Goal: Task Accomplishment & Management: Manage account settings

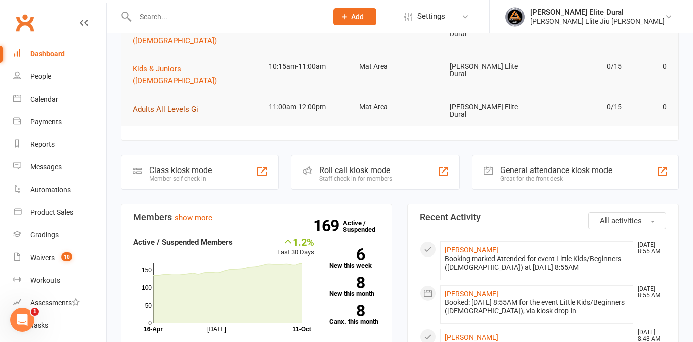
scroll to position [215, 0]
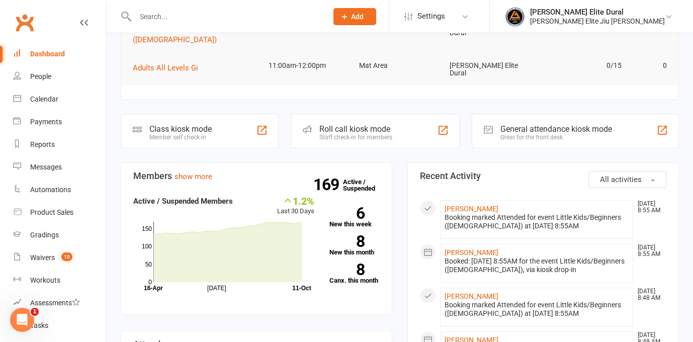
click at [156, 124] on div "Class kiosk mode" at bounding box center [180, 129] width 62 height 10
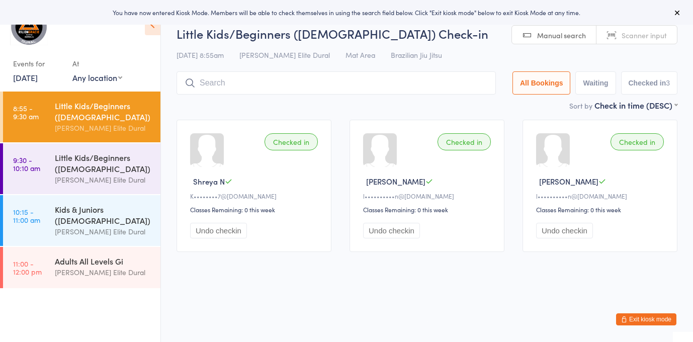
click at [220, 82] on input "search" at bounding box center [336, 82] width 319 height 23
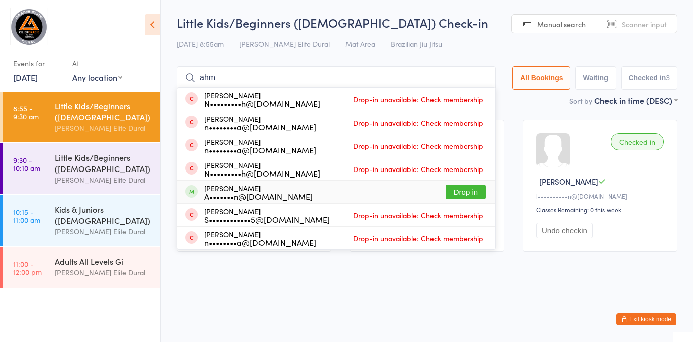
type input "ahm"
click at [239, 193] on div "A•••••••n@[DOMAIN_NAME]" at bounding box center [258, 196] width 109 height 8
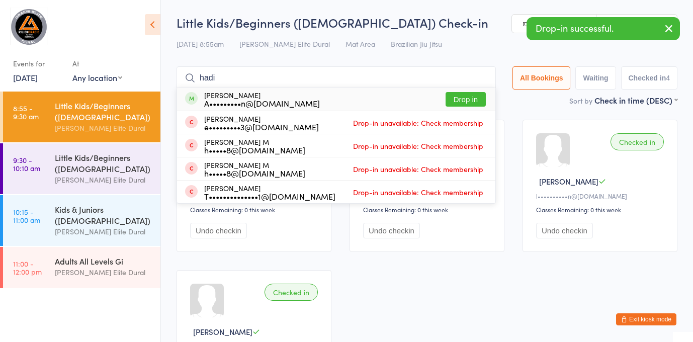
type input "hadi"
click at [299, 100] on div "Hadi Hassoun A•••••••••n@live.com.au Drop in" at bounding box center [336, 99] width 318 height 23
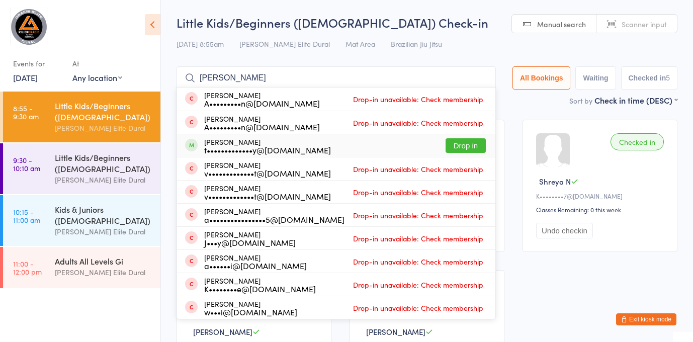
type input "hugo"
click at [263, 142] on div "Hugo Sakkal t•••••••••••••y@gmail.com" at bounding box center [267, 146] width 127 height 16
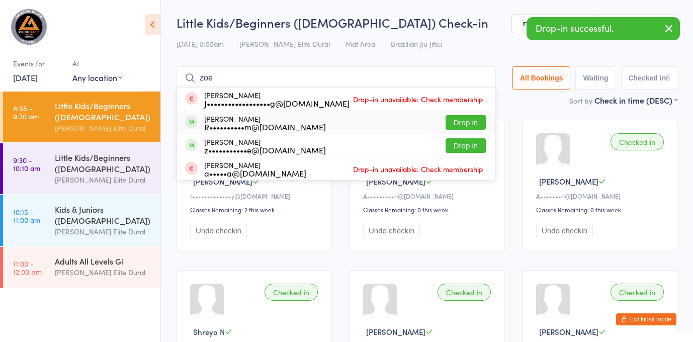
type input "zoe"
click at [278, 124] on div "R••••••••••m@gmail.com" at bounding box center [265, 127] width 122 height 8
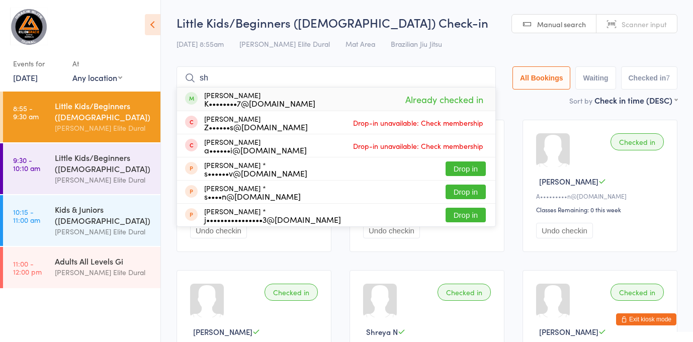
type input "s"
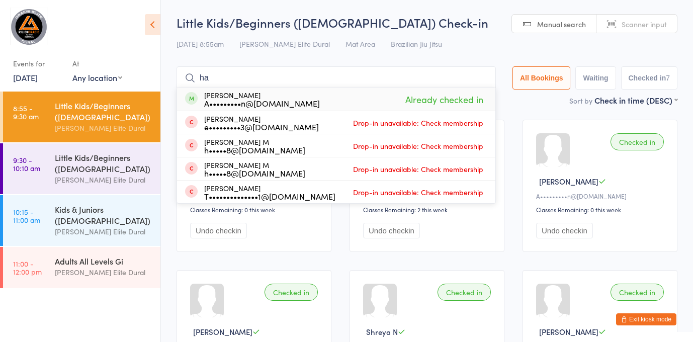
type input "h"
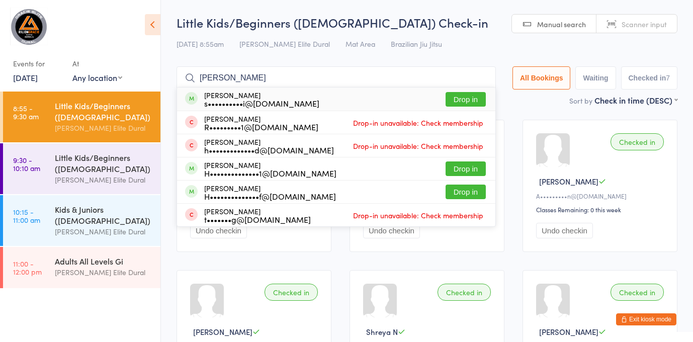
type input "henry"
click at [313, 101] on div "Henry Kuang s••••••••••i@gmail.com Drop in" at bounding box center [336, 99] width 318 height 23
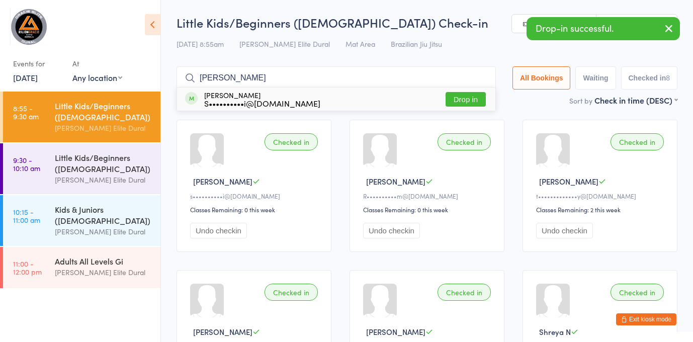
type input "owen"
click at [296, 100] on div "Owen Kuang S••••••••••i@gmail.com Drop in" at bounding box center [336, 99] width 318 height 23
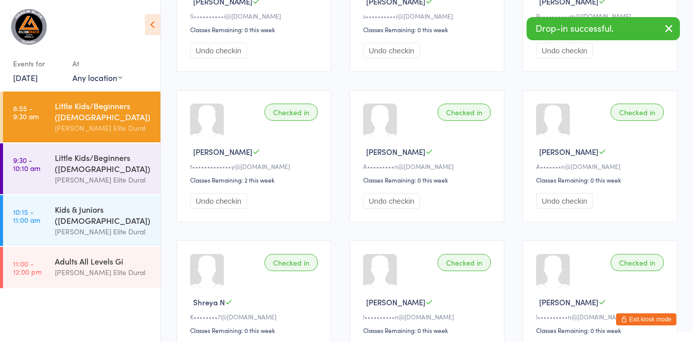
scroll to position [281, 0]
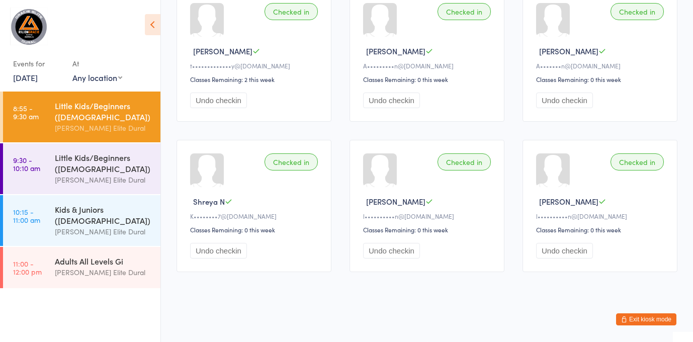
click at [633, 321] on button "Exit kiosk mode" at bounding box center [646, 319] width 60 height 12
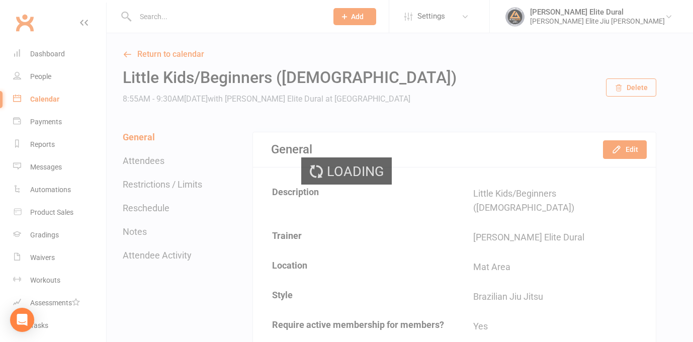
click at [176, 19] on div "Loading" at bounding box center [346, 171] width 693 height 342
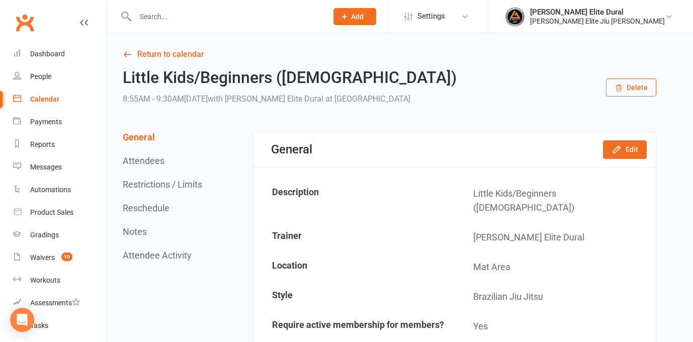
click at [170, 19] on input "text" at bounding box center [226, 17] width 188 height 14
type input "h"
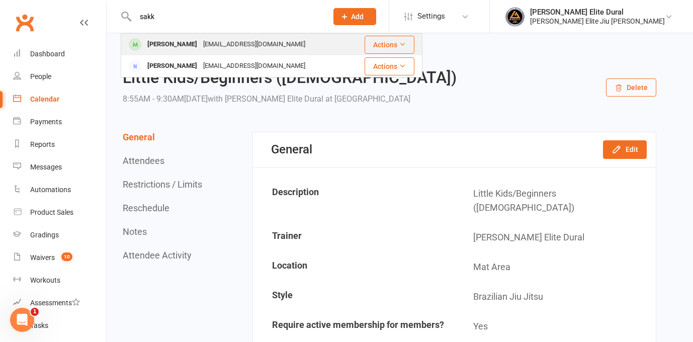
type input "sakk"
click at [175, 44] on div "Hugo Sakkal" at bounding box center [172, 44] width 56 height 15
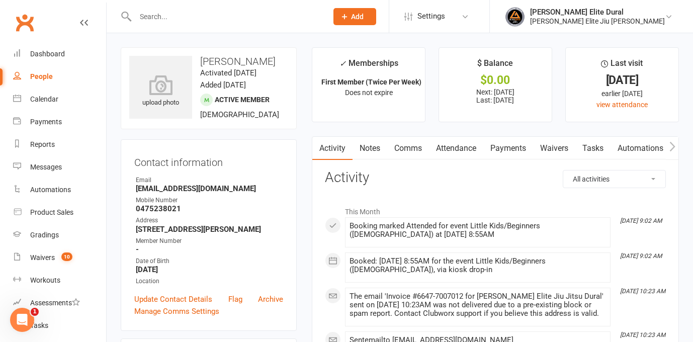
click at [511, 147] on link "Payments" at bounding box center [508, 148] width 50 height 23
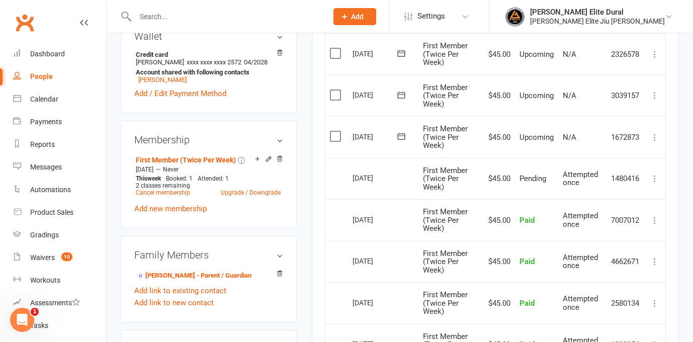
scroll to position [322, 0]
click at [398, 140] on icon at bounding box center [401, 136] width 10 height 10
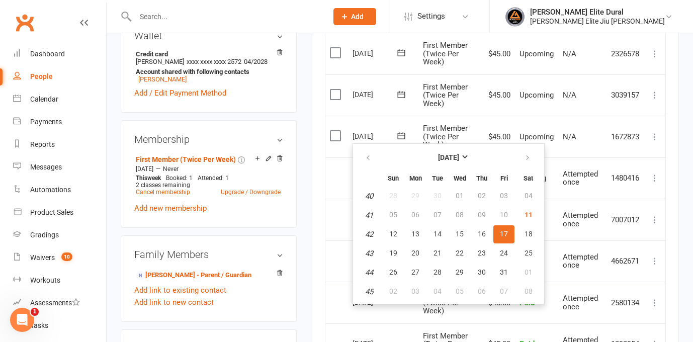
click at [301, 143] on div "upload photo Hugo Sakkal Activated 7 August, 2025 Added 1 August, 2025 Active m…" at bounding box center [208, 215] width 191 height 980
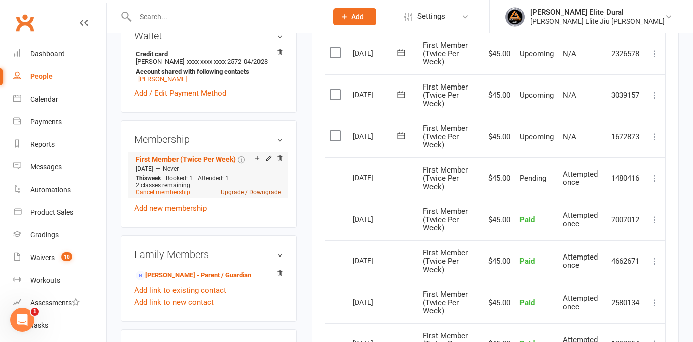
click at [269, 195] on link "Upgrade / Downgrade" at bounding box center [251, 192] width 60 height 7
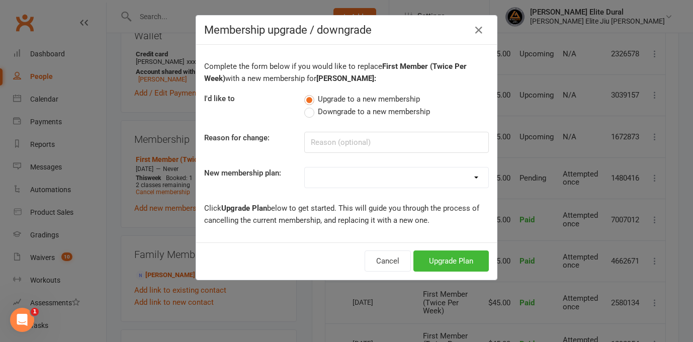
click at [326, 114] on span "Downgrade to a new membership" at bounding box center [374, 111] width 112 height 11
click at [311, 106] on input "Downgrade to a new membership" at bounding box center [307, 106] width 7 height 0
click at [405, 180] on select "Kids Membership First Member (Unlimited) Second Member (Unlimited) Third Member…" at bounding box center [397, 178] width 184 height 20
select select "7"
click at [435, 262] on button "Downgrade Plan" at bounding box center [446, 261] width 86 height 21
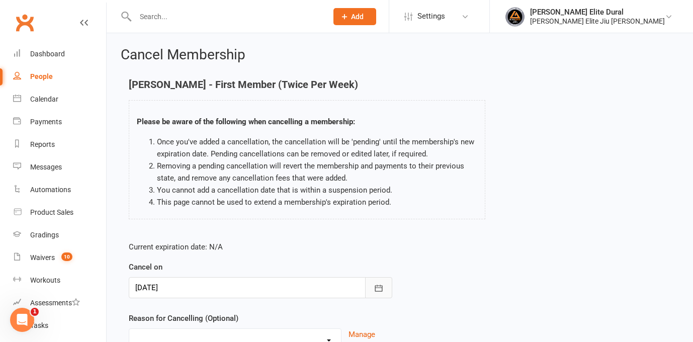
click at [381, 289] on icon "button" at bounding box center [379, 288] width 10 height 10
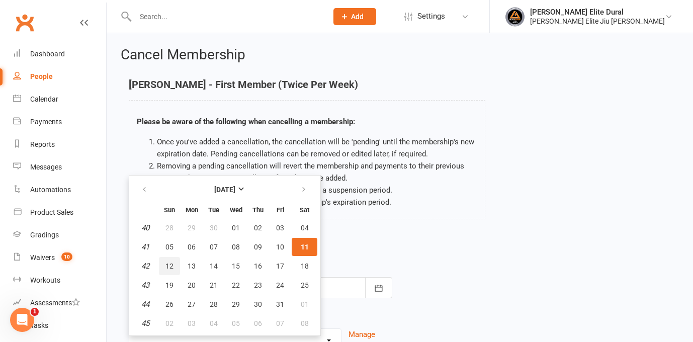
click at [168, 262] on span "12" at bounding box center [169, 266] width 8 height 8
type input "12 Oct 2025"
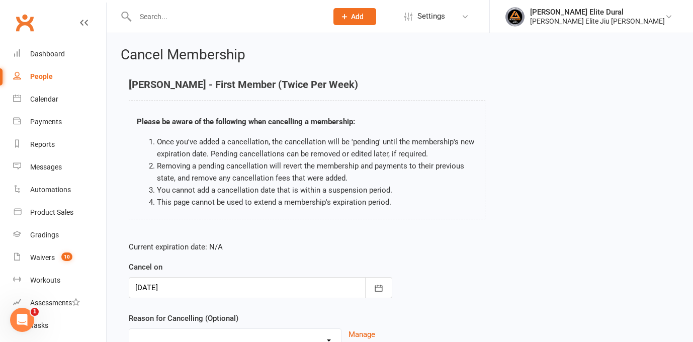
scroll to position [93, 0]
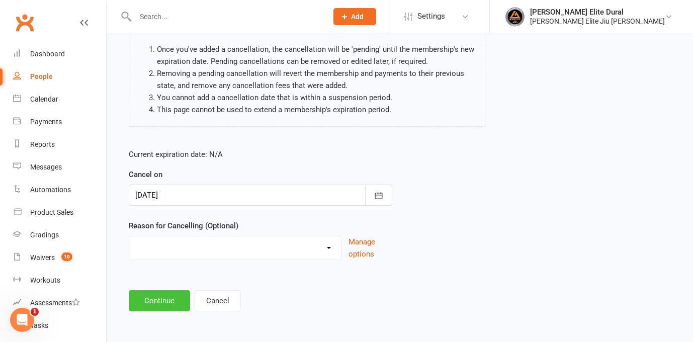
click at [165, 301] on button "Continue" at bounding box center [159, 300] width 61 height 21
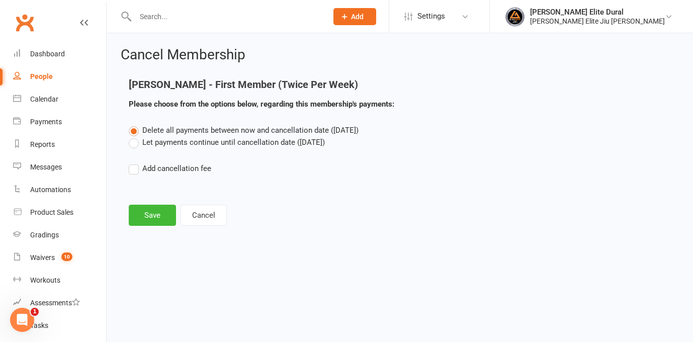
scroll to position [0, 0]
click at [134, 144] on label "Let payments continue until cancellation date (Oct 12, 2025)" at bounding box center [227, 142] width 196 height 12
click at [134, 136] on input "Let payments continue until cancellation date (Oct 12, 2025)" at bounding box center [132, 136] width 7 height 0
click at [146, 216] on button "Save" at bounding box center [152, 215] width 47 height 21
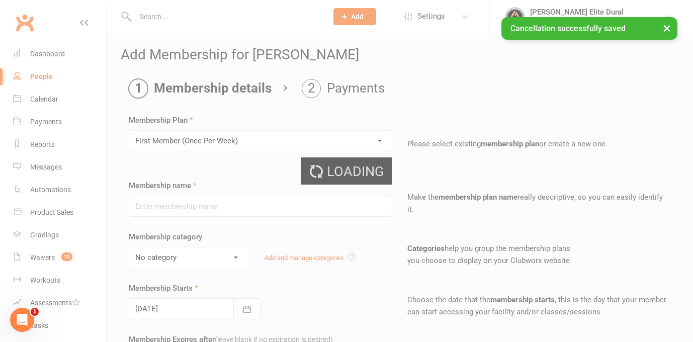
type input "First Member (Once Per Week)"
select select "1"
type input "0"
type input "1"
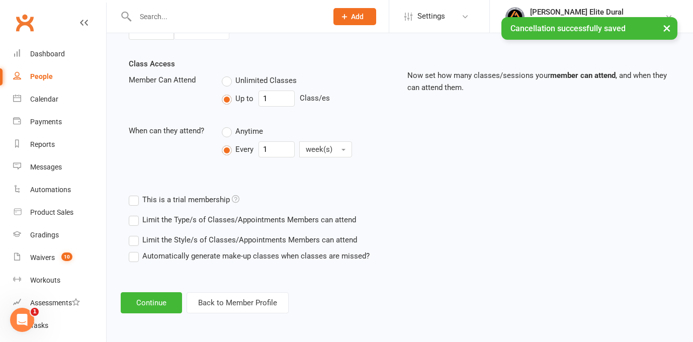
scroll to position [331, 0]
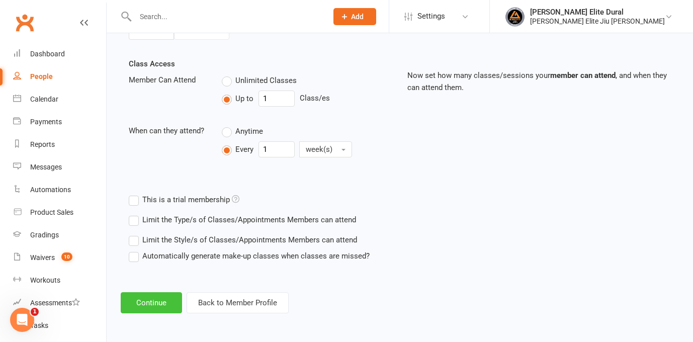
click at [143, 306] on button "Continue" at bounding box center [151, 302] width 61 height 21
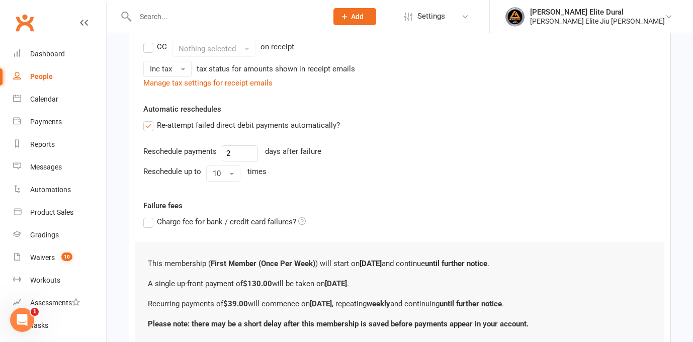
scroll to position [0, 0]
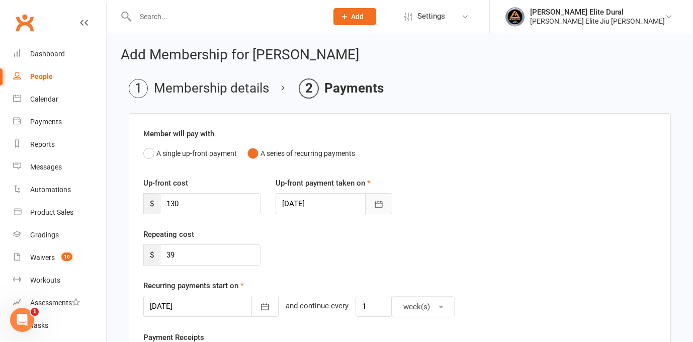
click at [378, 204] on icon "button" at bounding box center [379, 204] width 10 height 10
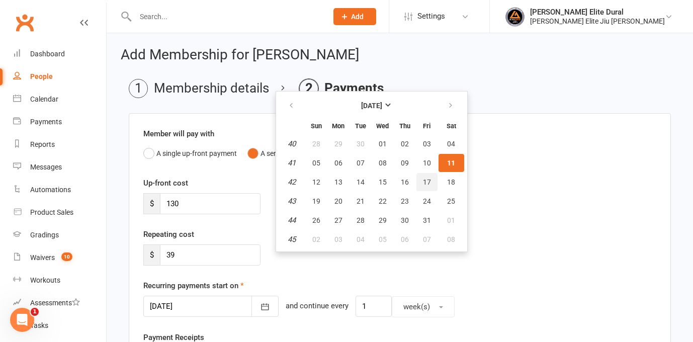
click at [423, 183] on span "17" at bounding box center [427, 182] width 8 height 8
type input "17 Oct 2025"
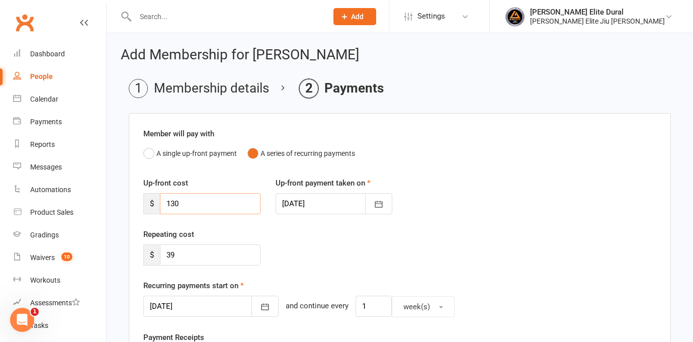
drag, startPoint x: 223, startPoint y: 204, endPoint x: 131, endPoint y: 192, distance: 92.4
type input "39"
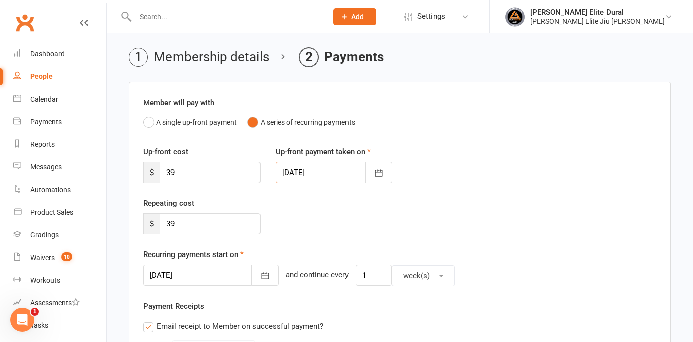
scroll to position [45, 0]
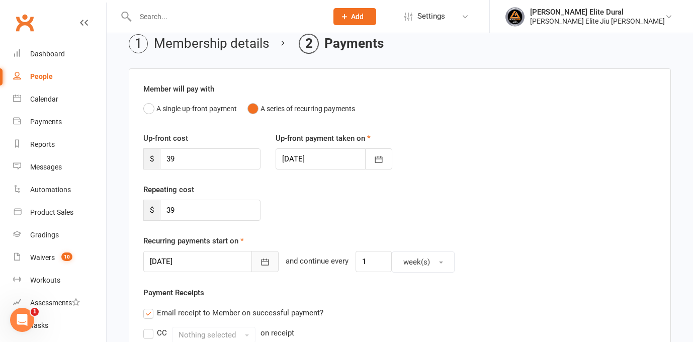
click at [253, 258] on button "button" at bounding box center [265, 261] width 27 height 21
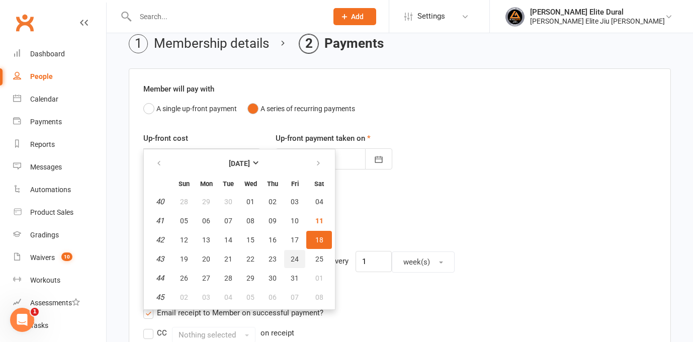
click at [299, 260] on button "24" at bounding box center [294, 259] width 21 height 18
type input "24 Oct 2025"
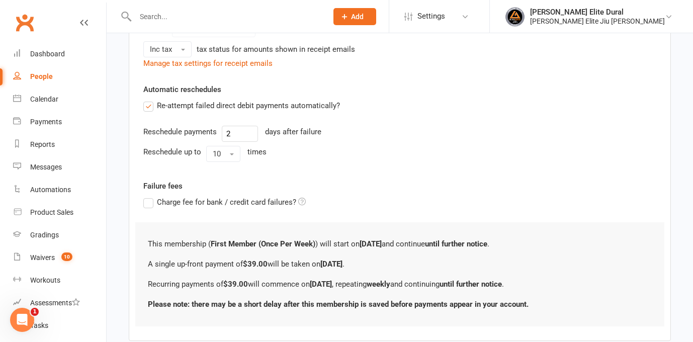
scroll to position [409, 0]
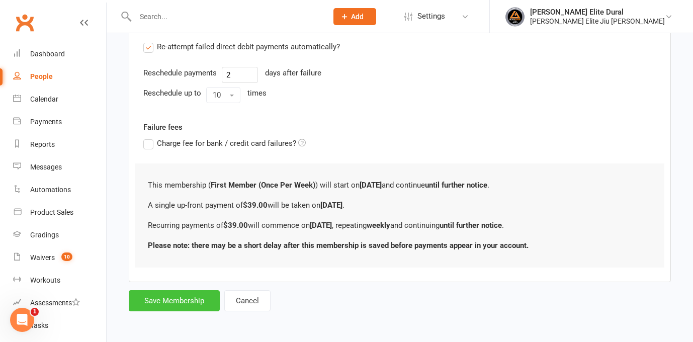
click at [177, 296] on button "Save Membership" at bounding box center [174, 300] width 91 height 21
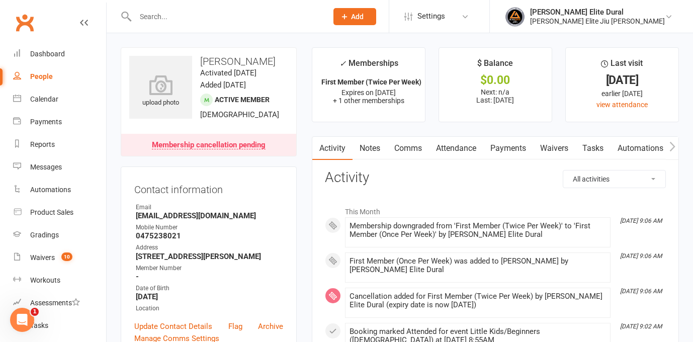
click at [508, 150] on link "Payments" at bounding box center [508, 148] width 50 height 23
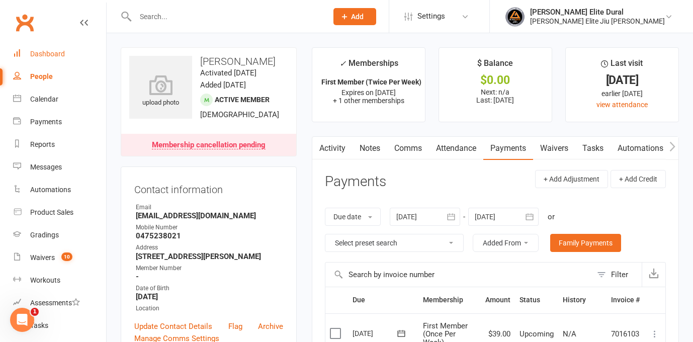
click at [35, 53] on div "Dashboard" at bounding box center [47, 54] width 35 height 8
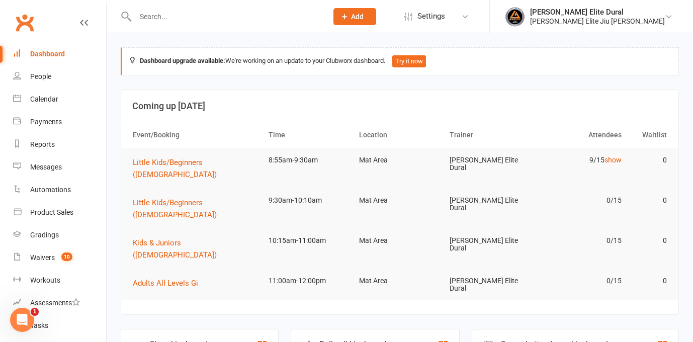
click at [164, 340] on div "Class kiosk mode" at bounding box center [180, 345] width 62 height 10
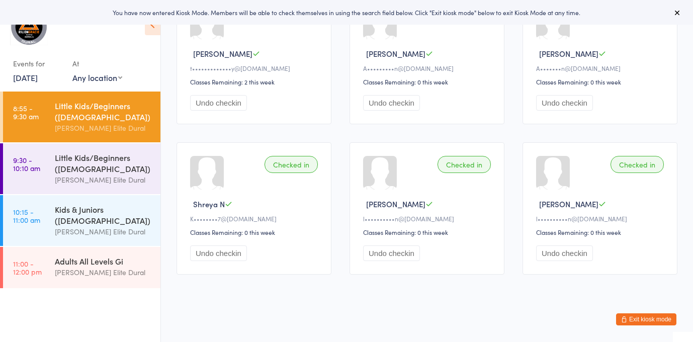
scroll to position [281, 0]
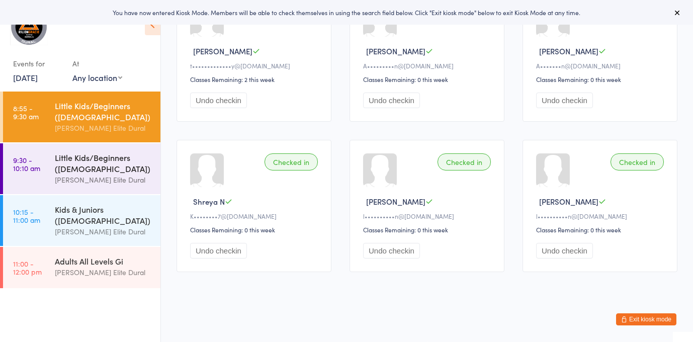
click at [70, 160] on div "Little Kids/Beginners ([DEMOGRAPHIC_DATA])" at bounding box center [103, 163] width 97 height 22
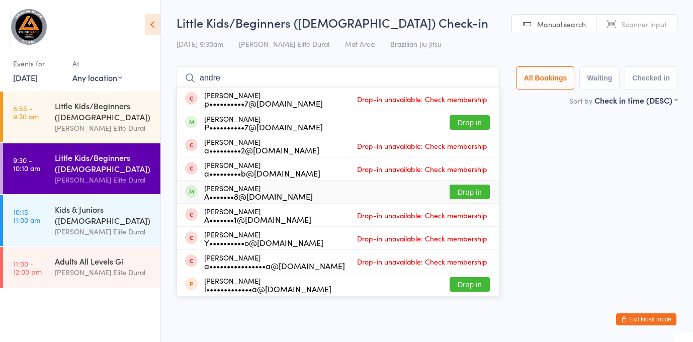
type input "andre"
click at [281, 194] on div "A•••••••8@hotmail.com" at bounding box center [258, 196] width 109 height 8
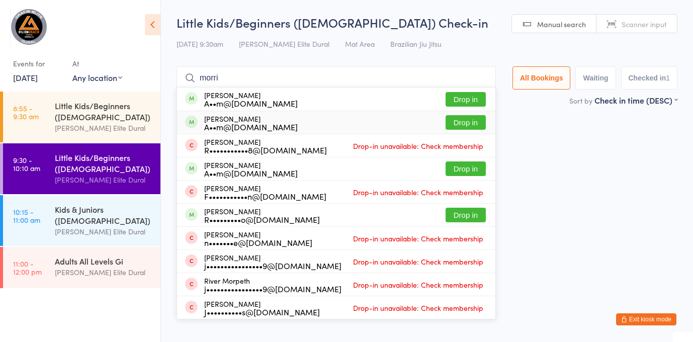
type input "morri"
click at [288, 126] on div "A••m@elitebuildingworx.com.au" at bounding box center [251, 127] width 94 height 8
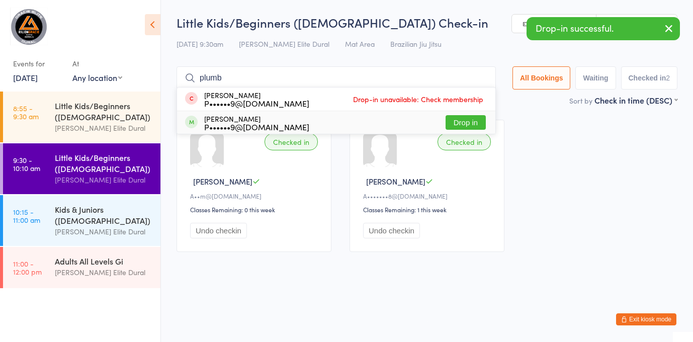
type input "plumb"
click at [275, 129] on div "P••••••9@hotmail.com" at bounding box center [256, 127] width 105 height 8
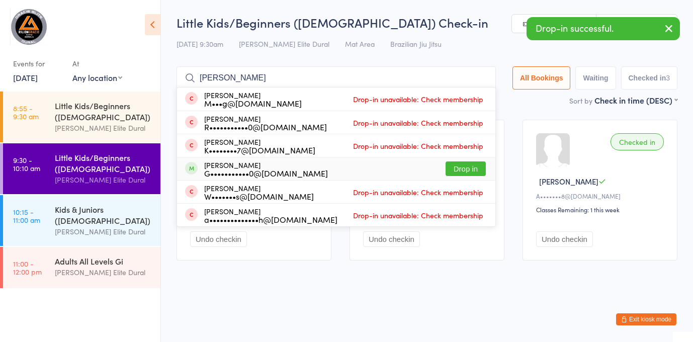
type input "logan"
click at [281, 169] on div "G•••••••••••0@gmail.com" at bounding box center [266, 173] width 124 height 8
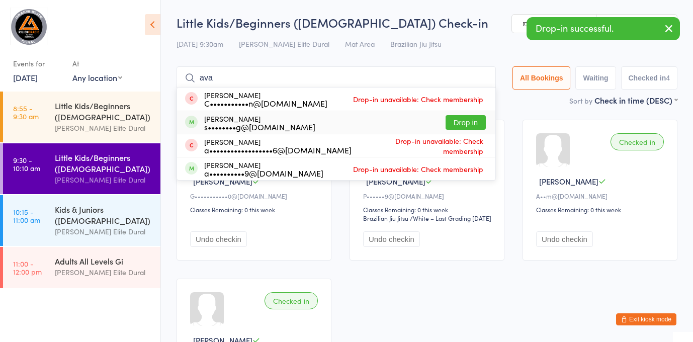
type input "ava"
click at [259, 126] on div "s••••••••g@iprimus.com.au" at bounding box center [259, 127] width 111 height 8
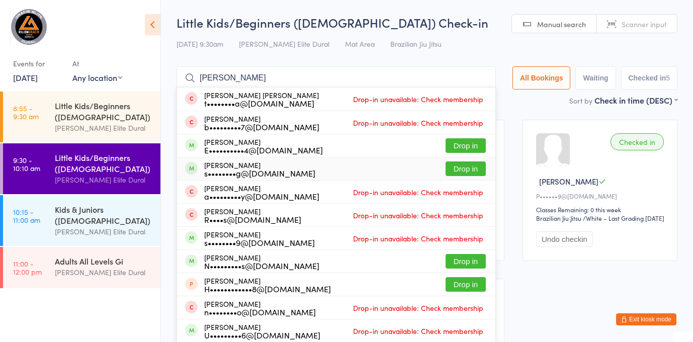
type input "ethan"
click at [263, 170] on div "s••••••••g@iprimus.com.au" at bounding box center [259, 173] width 111 height 8
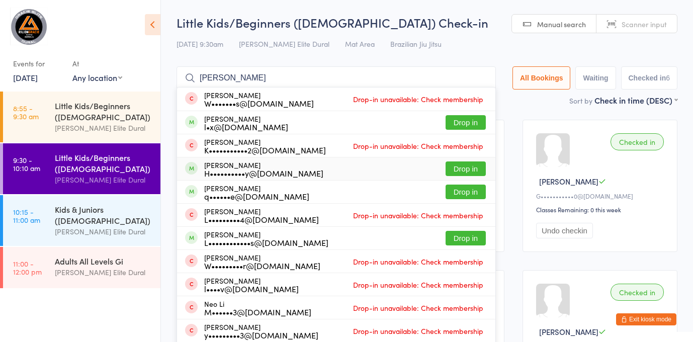
type input "liam"
click at [263, 165] on div "Liam Bateni H••••••••••y@yhoo.com" at bounding box center [263, 169] width 119 height 16
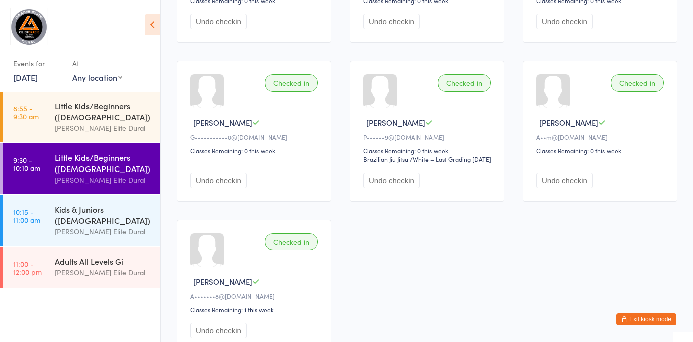
scroll to position [298, 0]
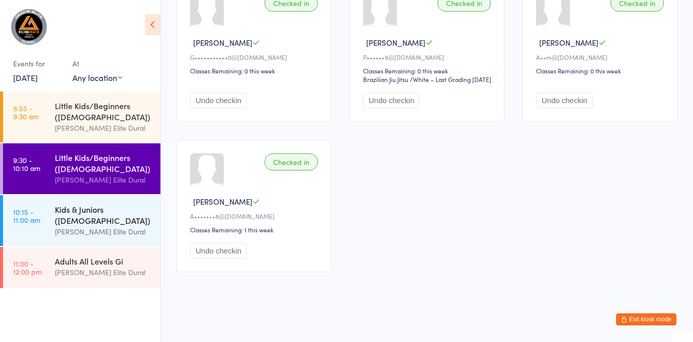
click at [93, 217] on div "Kids & Juniors ([DEMOGRAPHIC_DATA])" at bounding box center [103, 215] width 97 height 22
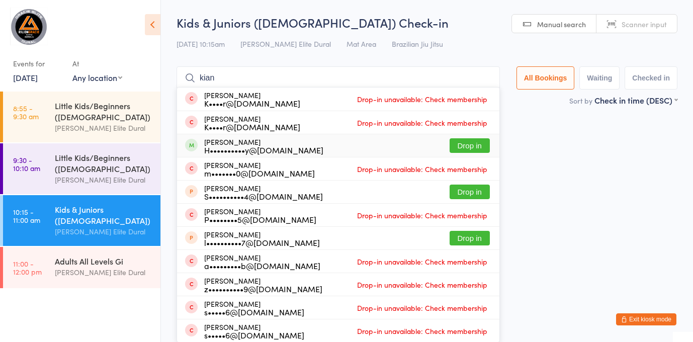
type input "kian"
click at [254, 147] on div "H••••••••••y@[DOMAIN_NAME]" at bounding box center [263, 150] width 119 height 8
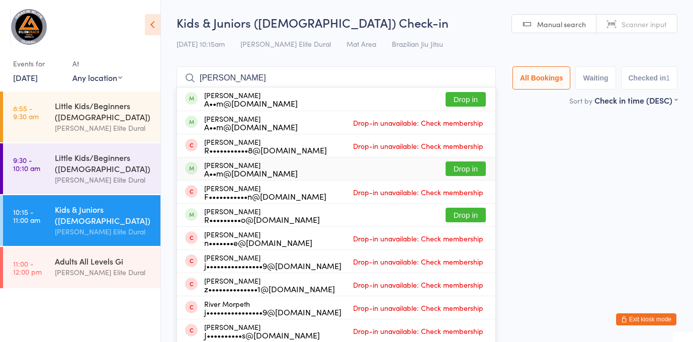
type input "morris"
click at [295, 171] on div "A••m@[DOMAIN_NAME]" at bounding box center [251, 173] width 94 height 8
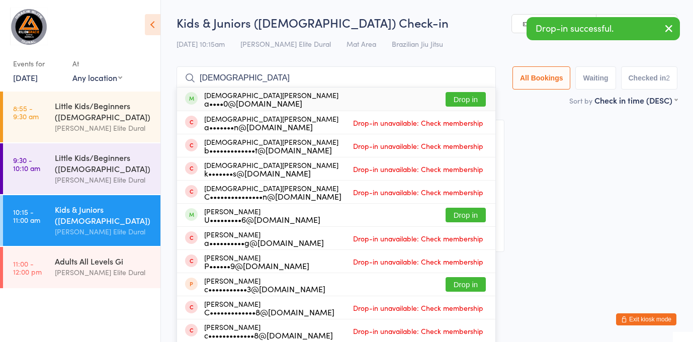
type input "christian"
click at [295, 93] on div "Christian Dong a••••0@gmail.com Drop in" at bounding box center [336, 99] width 318 height 23
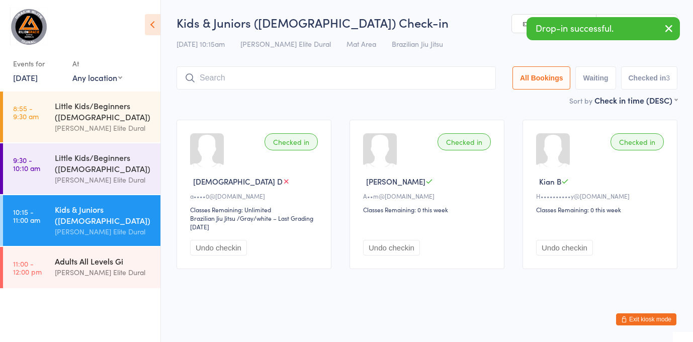
click at [85, 263] on div "Adults All Levels Gi" at bounding box center [103, 261] width 97 height 11
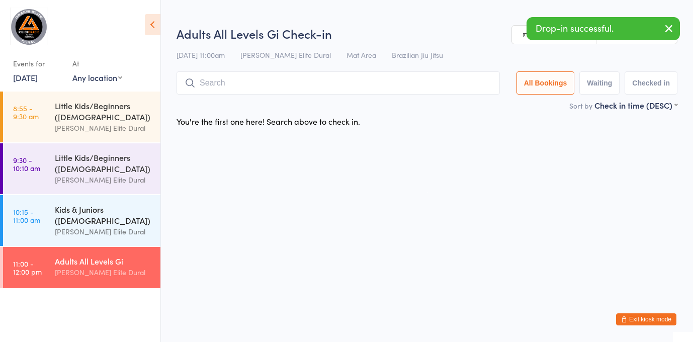
click at [80, 229] on div "[PERSON_NAME] Elite Dural" at bounding box center [103, 232] width 97 height 12
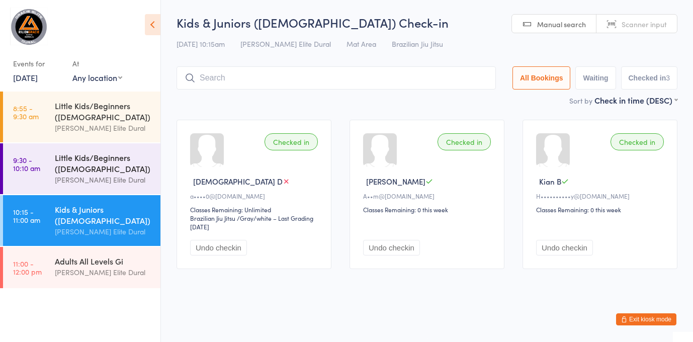
click at [44, 162] on link "9:30 - 10:10 am Little Kids/Beginners (5-6 Years Old) Gracie Elite Dural" at bounding box center [81, 168] width 157 height 51
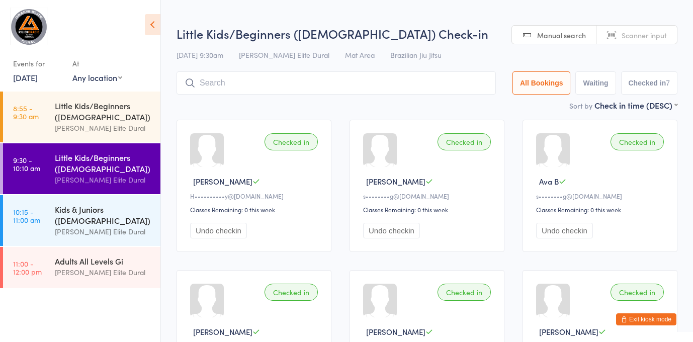
click at [51, 206] on link "10:15 - 11:00 am Kids & Juniors (7-12 years Old) Gracie Elite Dural" at bounding box center [81, 220] width 157 height 51
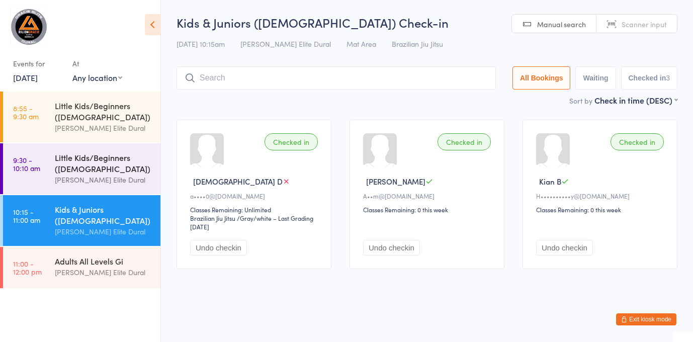
click at [114, 180] on div "[PERSON_NAME] Elite Dural" at bounding box center [103, 180] width 97 height 12
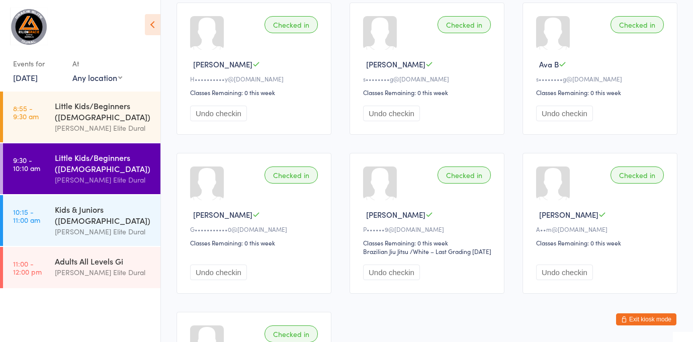
scroll to position [124, 0]
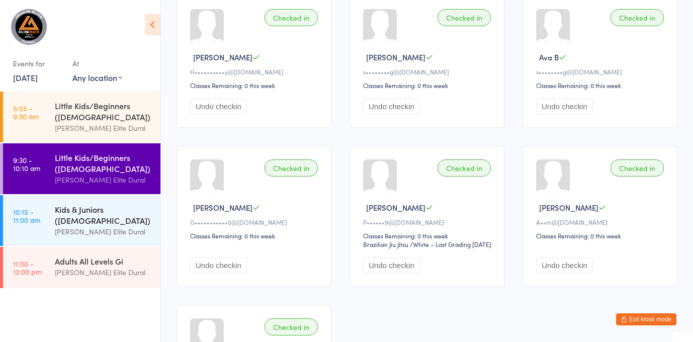
click at [73, 224] on div "Kids & Juniors ([DEMOGRAPHIC_DATA])" at bounding box center [103, 215] width 97 height 22
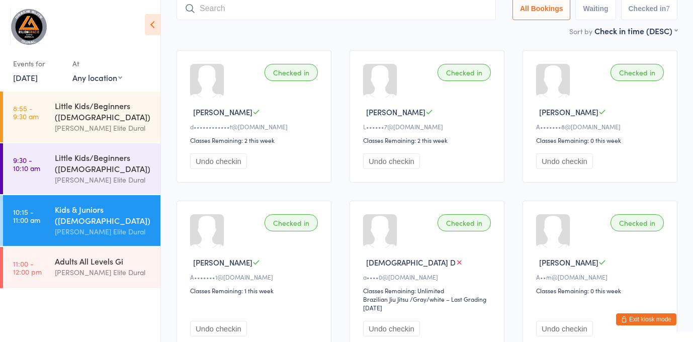
scroll to position [69, 0]
click at [284, 16] on input "search" at bounding box center [336, 8] width 319 height 23
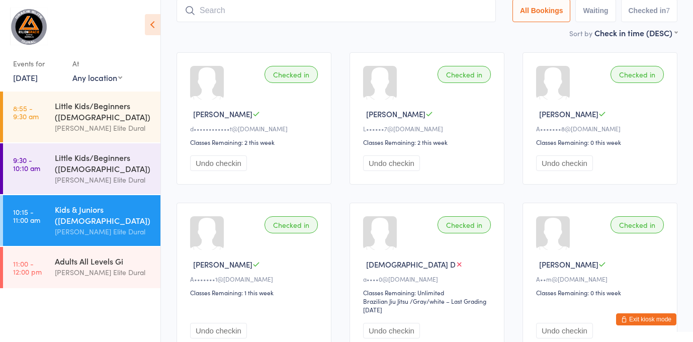
scroll to position [66, 0]
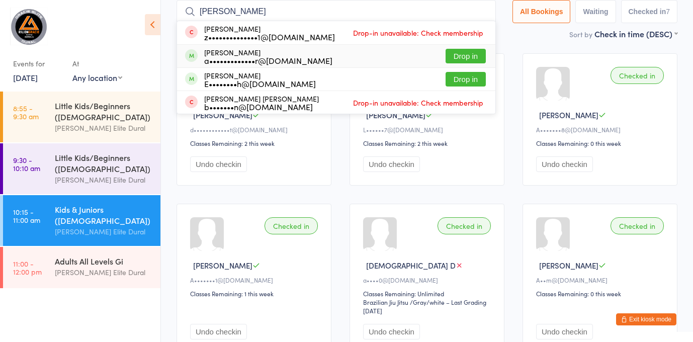
type input "zachar"
click at [455, 55] on button "Drop in" at bounding box center [466, 56] width 40 height 15
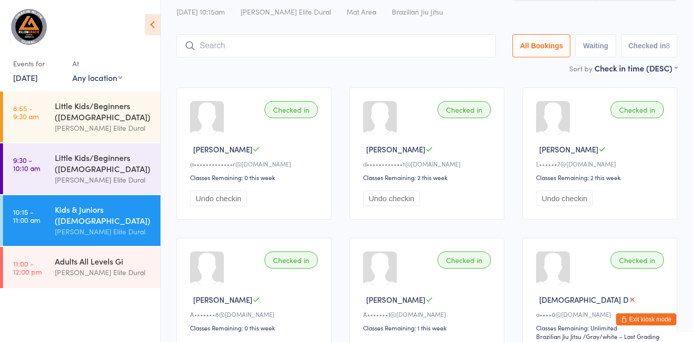
scroll to position [34, 0]
click at [121, 179] on div "[PERSON_NAME] Elite Dural" at bounding box center [103, 180] width 97 height 12
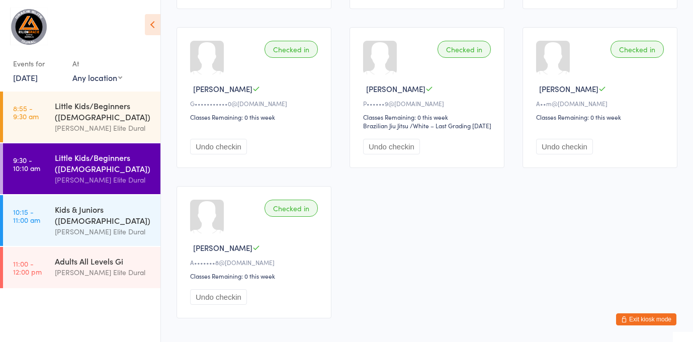
scroll to position [298, 0]
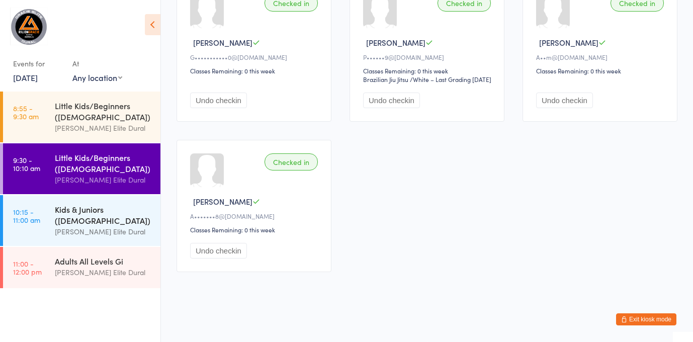
click at [120, 218] on div "Kids & Juniors ([DEMOGRAPHIC_DATA])" at bounding box center [103, 215] width 97 height 22
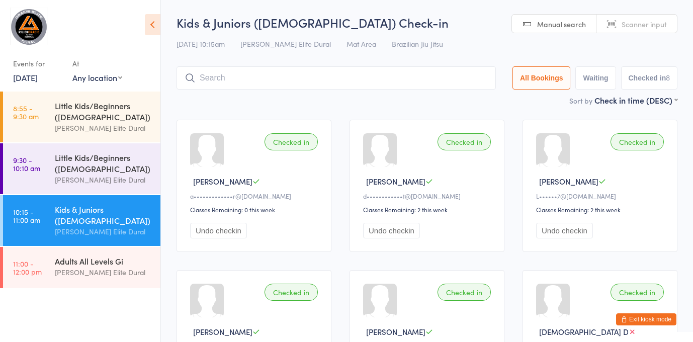
click at [321, 80] on input "search" at bounding box center [336, 77] width 319 height 23
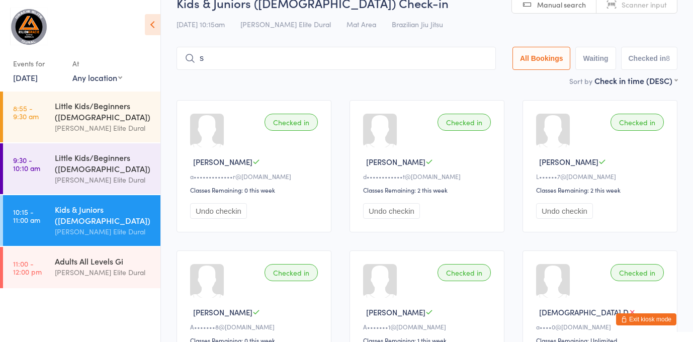
scroll to position [30, 0]
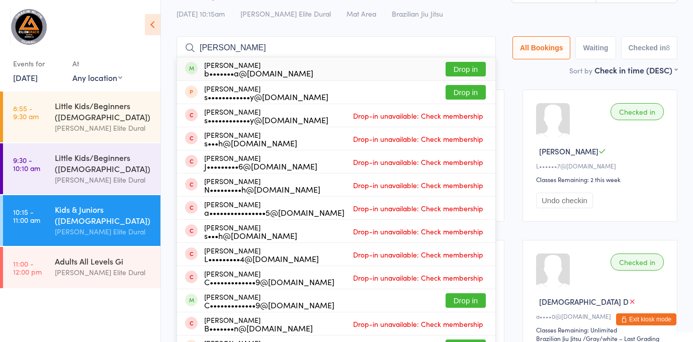
type input "sally"
click at [473, 69] on button "Drop in" at bounding box center [466, 69] width 40 height 15
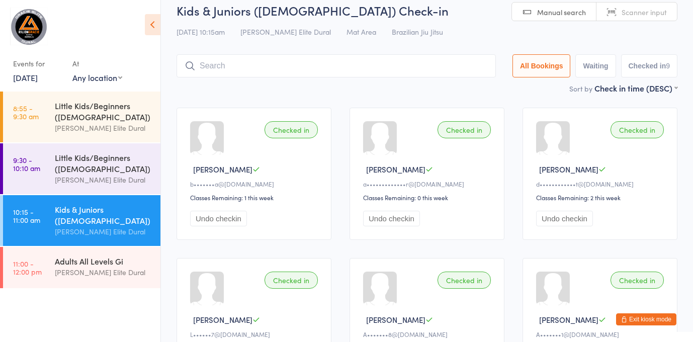
scroll to position [12, 0]
click at [340, 68] on input "search" at bounding box center [336, 66] width 319 height 23
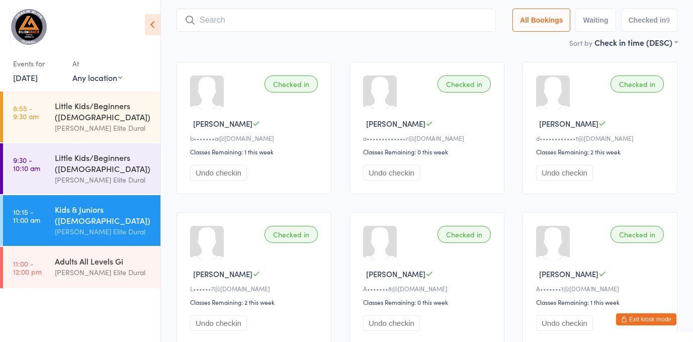
scroll to position [66, 0]
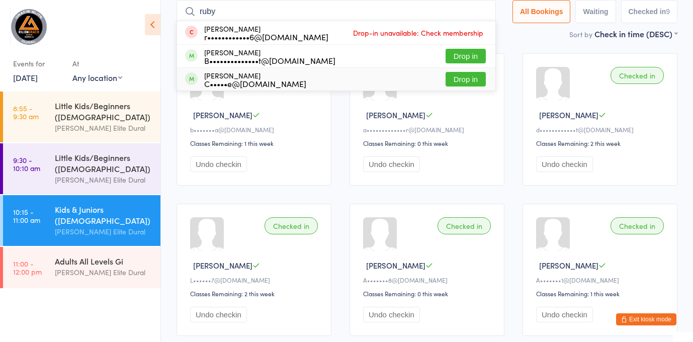
type input "ruby"
click at [457, 79] on button "Drop in" at bounding box center [466, 79] width 40 height 15
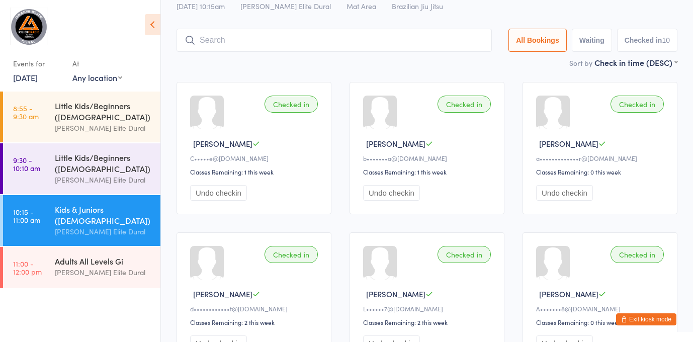
scroll to position [24, 0]
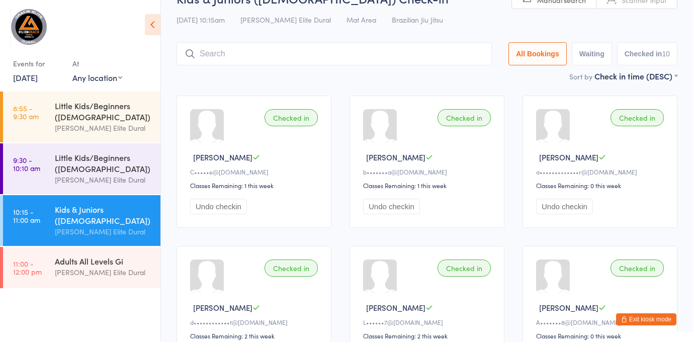
click at [352, 51] on input "search" at bounding box center [334, 53] width 315 height 23
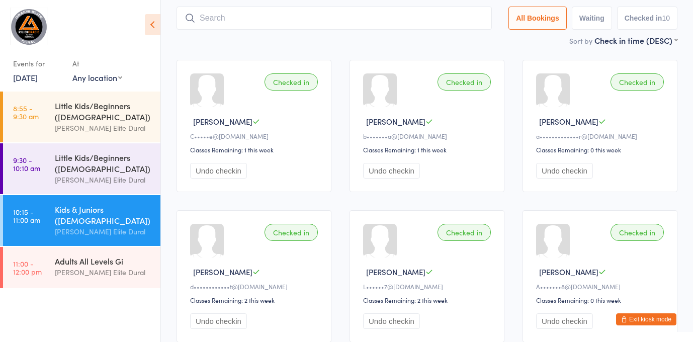
scroll to position [66, 0]
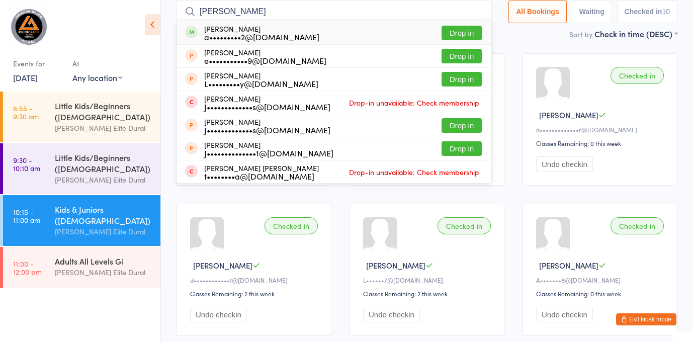
type input "eddie"
click at [457, 33] on button "Drop in" at bounding box center [462, 33] width 40 height 15
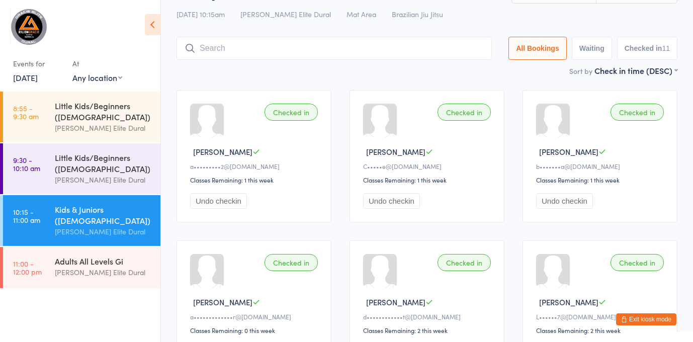
scroll to position [0, 0]
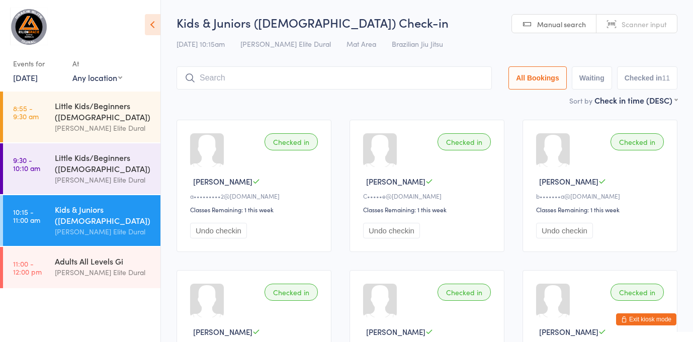
click at [397, 78] on input "search" at bounding box center [334, 77] width 315 height 23
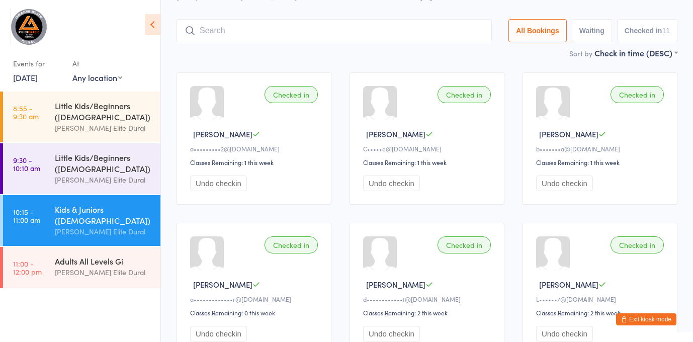
scroll to position [66, 0]
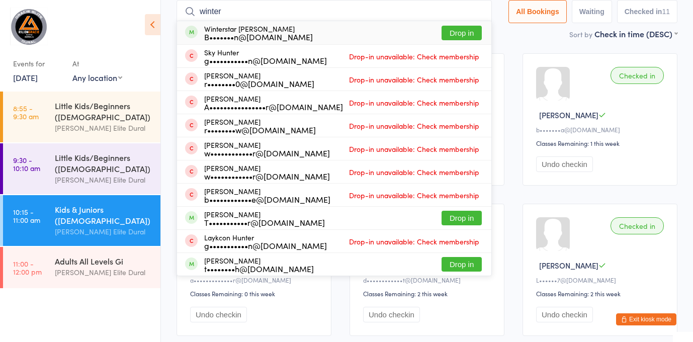
type input "winter"
click at [461, 37] on button "Drop in" at bounding box center [462, 33] width 40 height 15
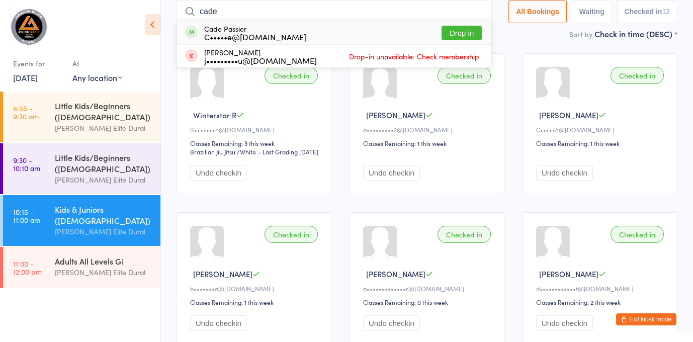
type input "cade"
click at [457, 32] on button "Drop in" at bounding box center [462, 33] width 40 height 15
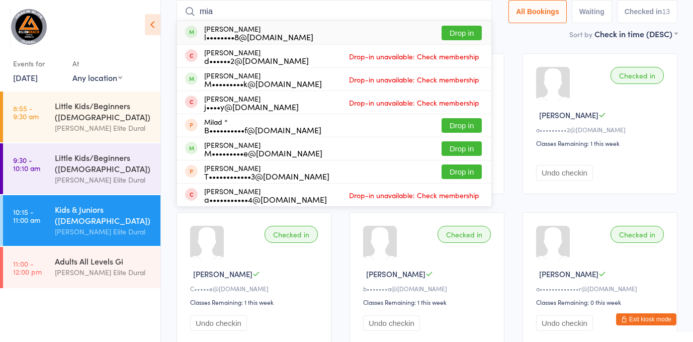
type input "mia"
click at [463, 32] on button "Drop in" at bounding box center [462, 33] width 40 height 15
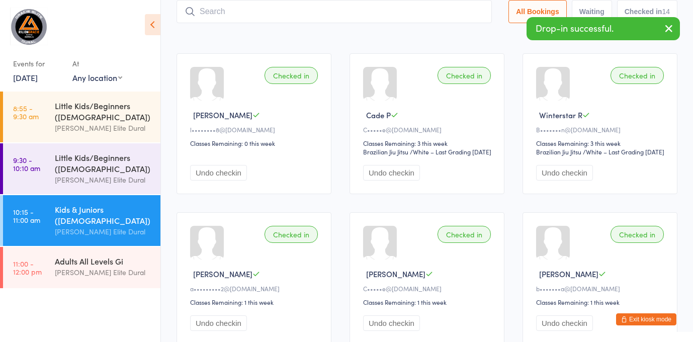
click at [345, 13] on input "search" at bounding box center [334, 11] width 315 height 23
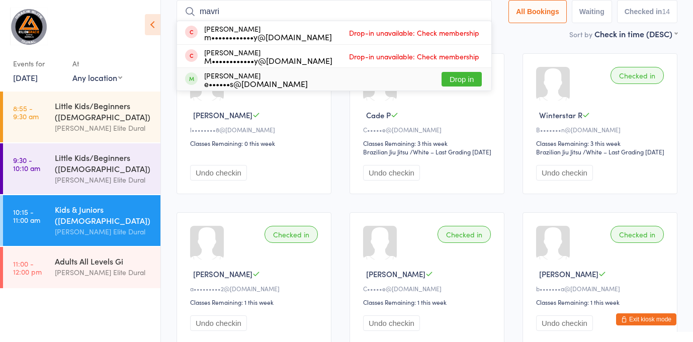
type input "mavri"
click at [458, 78] on button "Drop in" at bounding box center [462, 79] width 40 height 15
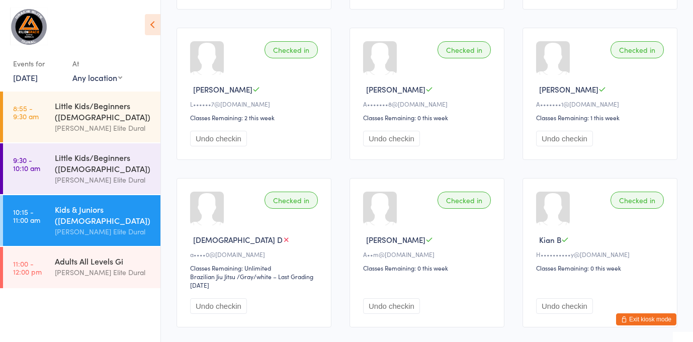
scroll to position [557, 0]
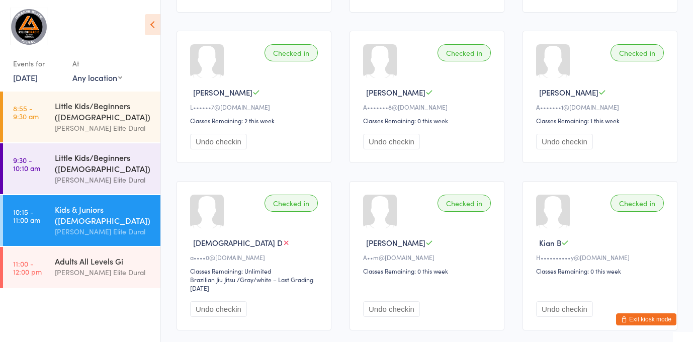
click at [128, 159] on div "Little Kids/Beginners ([DEMOGRAPHIC_DATA])" at bounding box center [103, 163] width 97 height 22
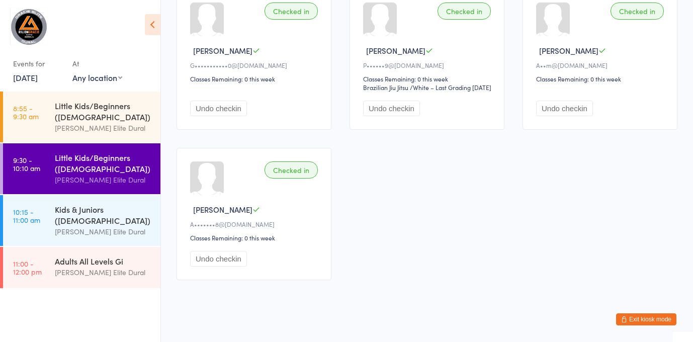
scroll to position [276, 0]
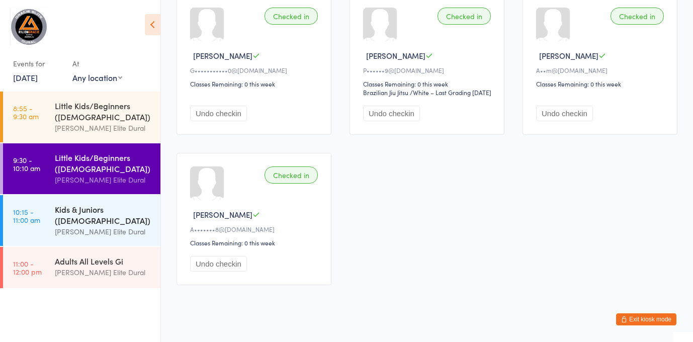
click at [85, 222] on div "Kids & Juniors ([DEMOGRAPHIC_DATA])" at bounding box center [103, 215] width 97 height 22
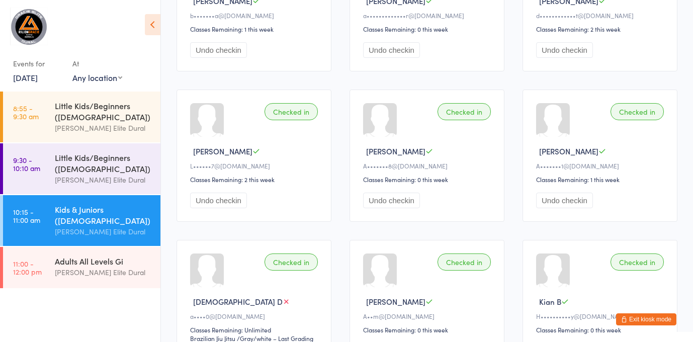
scroll to position [519, 0]
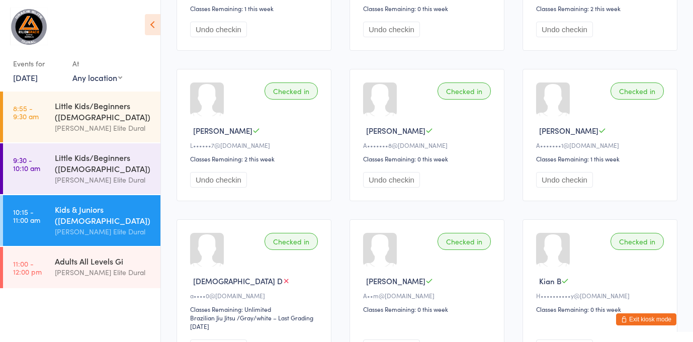
click at [643, 318] on button "Exit kiosk mode" at bounding box center [646, 319] width 60 height 12
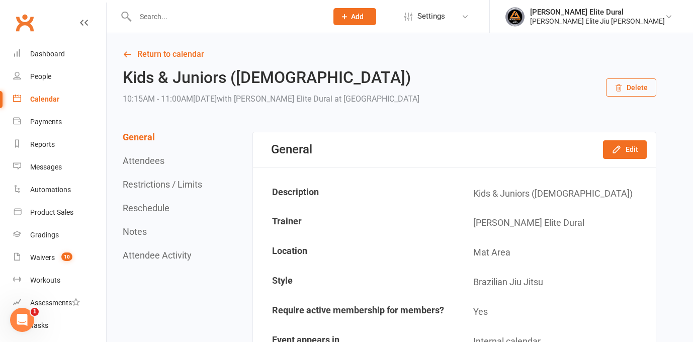
click at [49, 99] on div "Calendar" at bounding box center [44, 99] width 29 height 8
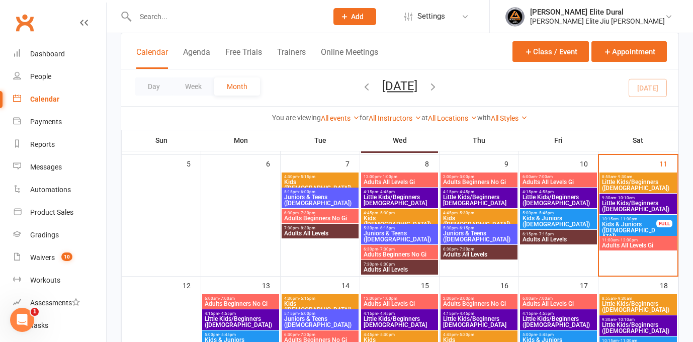
scroll to position [179, 0]
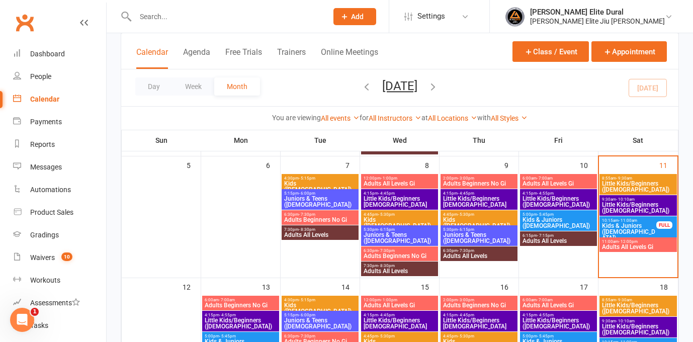
click at [641, 223] on span "Kids & Juniors ([DEMOGRAPHIC_DATA])" at bounding box center [629, 232] width 55 height 18
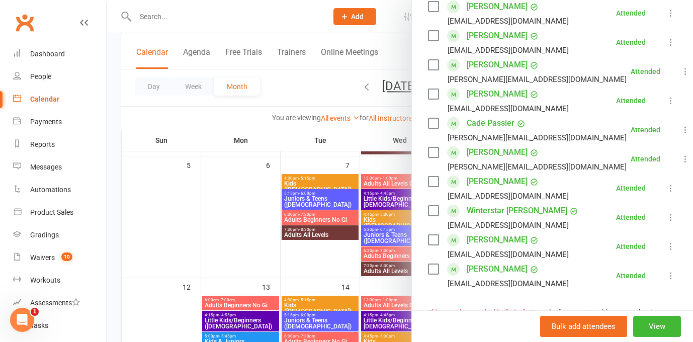
scroll to position [343, 0]
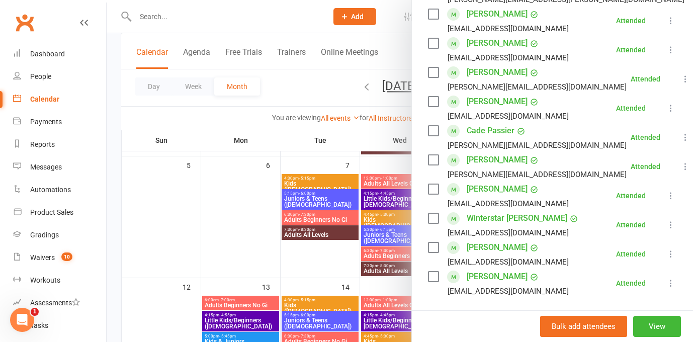
click at [670, 103] on icon at bounding box center [671, 108] width 10 height 10
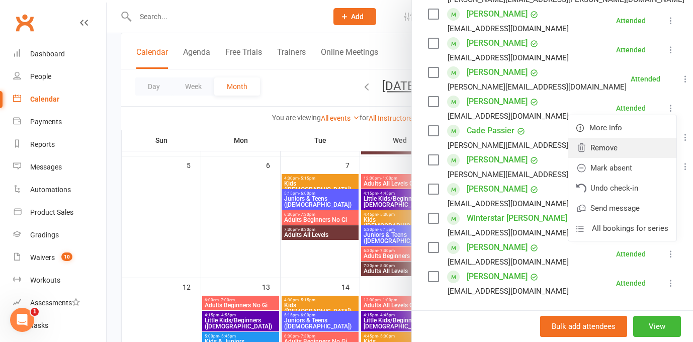
click at [621, 138] on link "Remove" at bounding box center [622, 148] width 108 height 20
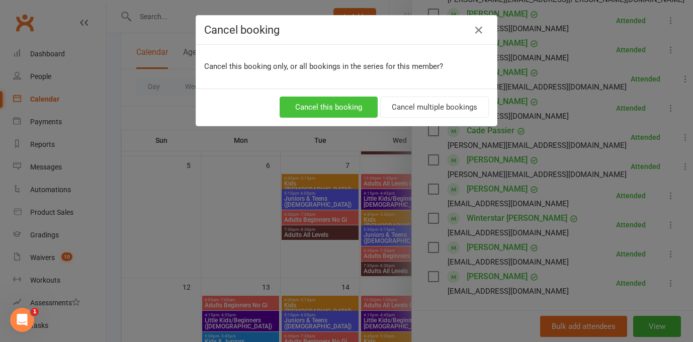
click at [333, 108] on button "Cancel this booking" at bounding box center [329, 107] width 98 height 21
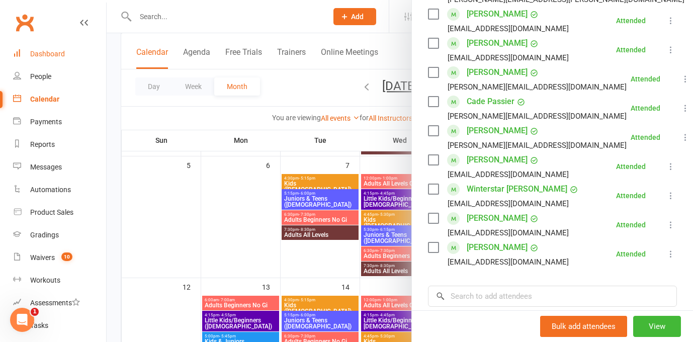
click at [53, 51] on div "Dashboard" at bounding box center [47, 54] width 35 height 8
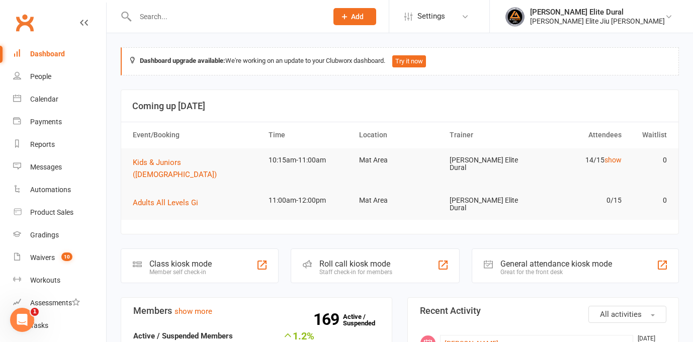
click at [201, 259] on div "Class kiosk mode" at bounding box center [180, 264] width 62 height 10
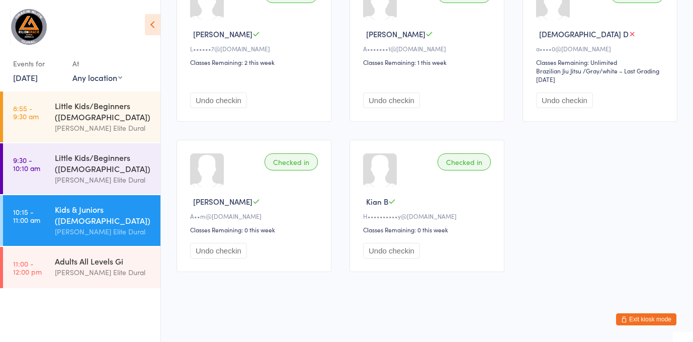
scroll to position [633, 0]
click at [62, 265] on div "Adults All Levels Gi" at bounding box center [103, 261] width 97 height 11
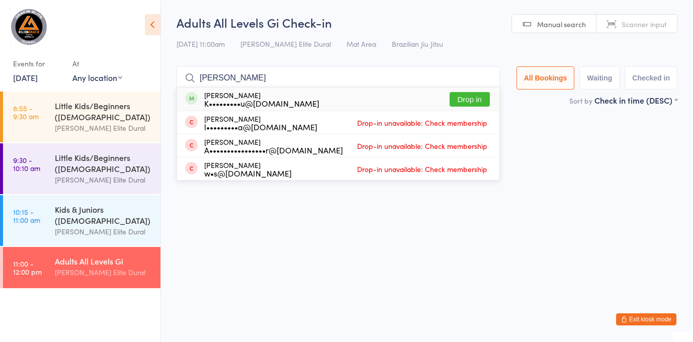
type input "[PERSON_NAME]"
click at [253, 104] on div "K•••••••••u@[DOMAIN_NAME]" at bounding box center [261, 103] width 115 height 8
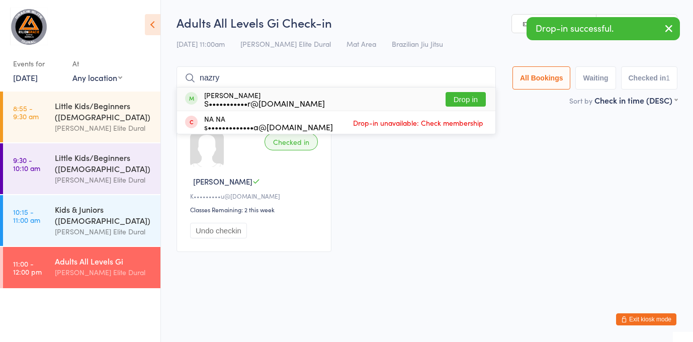
type input "nazry"
click at [276, 99] on div "S•••••••••••r@[DOMAIN_NAME]" at bounding box center [264, 103] width 121 height 8
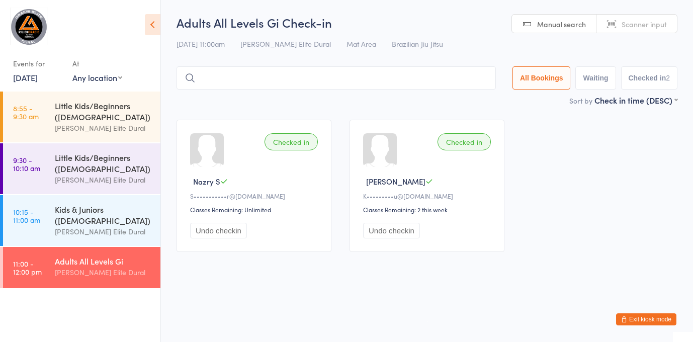
click at [282, 237] on div "Undo checkin" at bounding box center [255, 231] width 131 height 16
click at [252, 72] on input "search" at bounding box center [336, 77] width 319 height 23
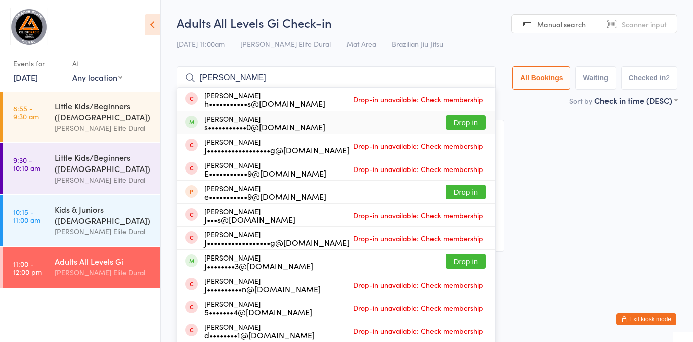
type input "[PERSON_NAME]"
click at [285, 124] on div "s•••••••••••0@[DOMAIN_NAME]" at bounding box center [264, 127] width 121 height 8
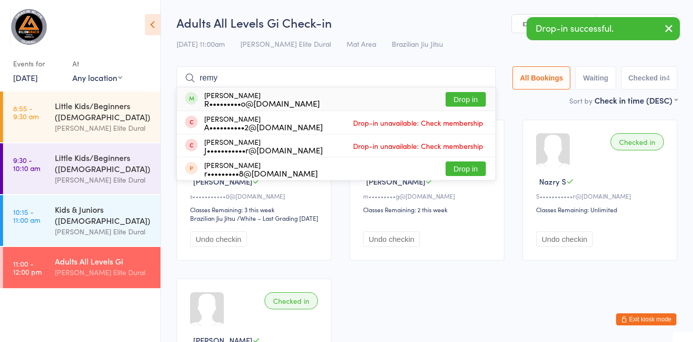
type input "remy"
click at [351, 104] on div "[PERSON_NAME] R•••••••••o@[DOMAIN_NAME] Drop in" at bounding box center [336, 99] width 318 height 23
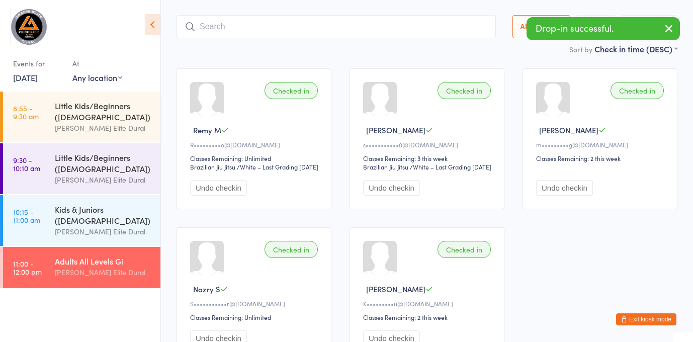
scroll to position [54, 0]
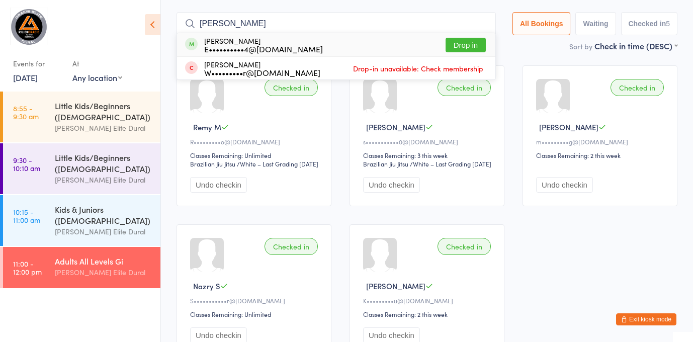
type input "[PERSON_NAME]"
click at [317, 44] on div "[PERSON_NAME] E••••••••••4@[DOMAIN_NAME] Drop in" at bounding box center [336, 44] width 318 height 23
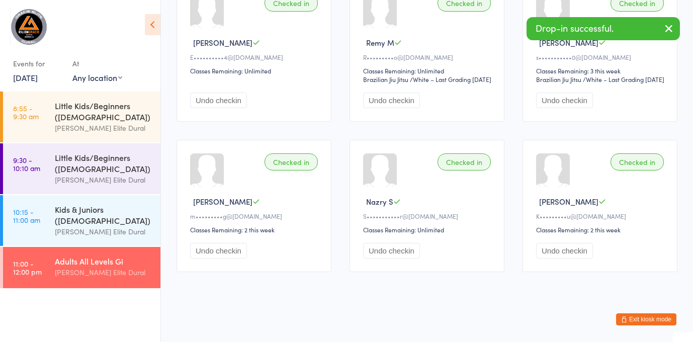
scroll to position [73, 0]
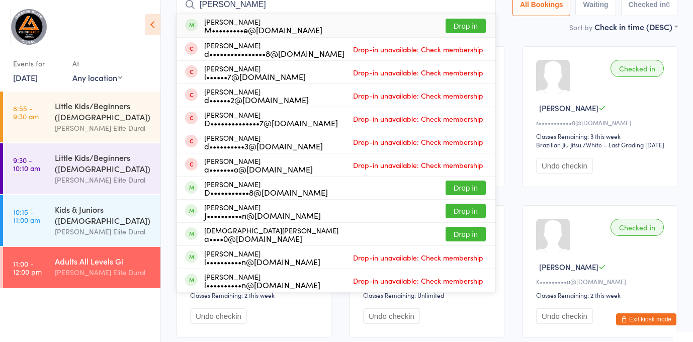
type input "[PERSON_NAME]"
click at [300, 25] on div "[PERSON_NAME] M•••••••••e@[DOMAIN_NAME] Drop in" at bounding box center [336, 25] width 318 height 23
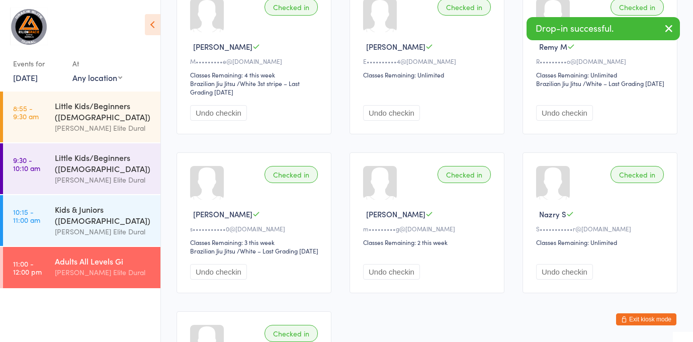
scroll to position [0, 0]
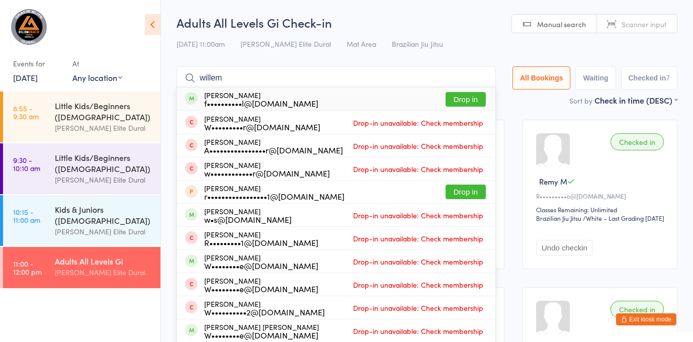
type input "willem"
click at [306, 96] on div "[PERSON_NAME] f••••••••••l@[DOMAIN_NAME] Drop in" at bounding box center [336, 99] width 318 height 23
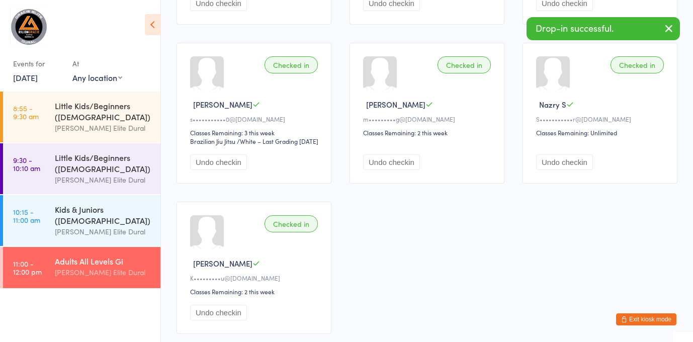
scroll to position [315, 0]
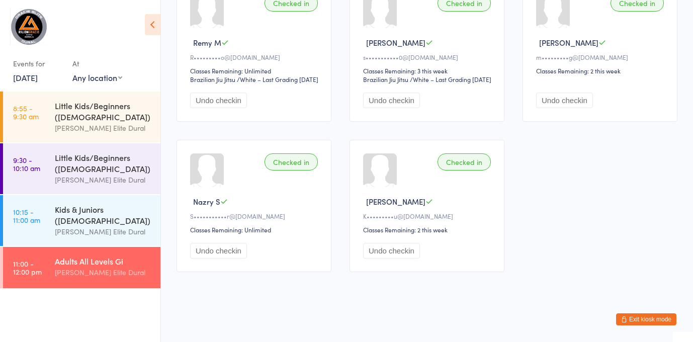
click at [28, 77] on link "[DATE]" at bounding box center [25, 77] width 25 height 11
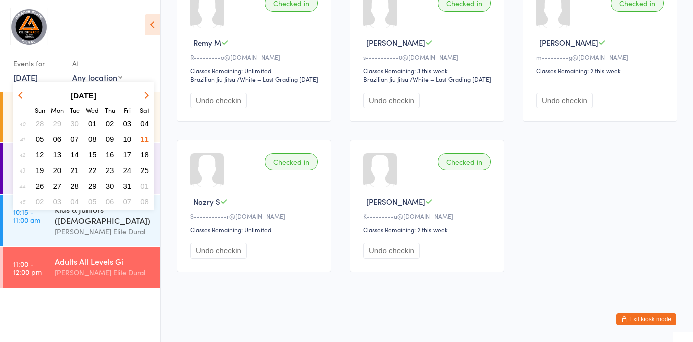
click at [176, 56] on div "Checked in [PERSON_NAME] f••••••••••l@[DOMAIN_NAME] Classes Remaining: 47 this …" at bounding box center [427, 42] width 519 height 477
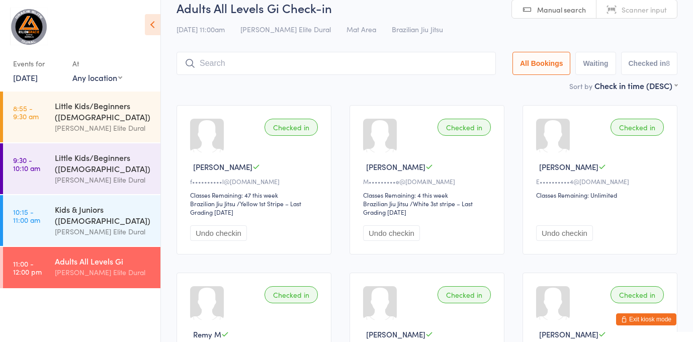
scroll to position [0, 0]
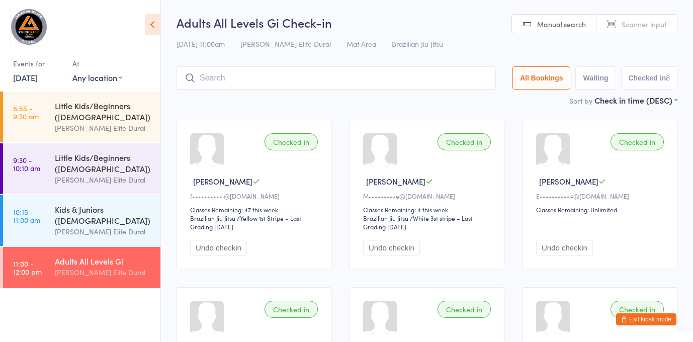
click at [33, 81] on link "[DATE]" at bounding box center [25, 77] width 25 height 11
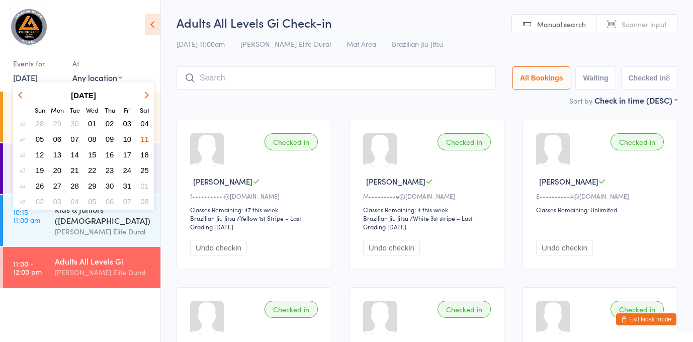
click at [54, 155] on span "13" at bounding box center [57, 154] width 9 height 9
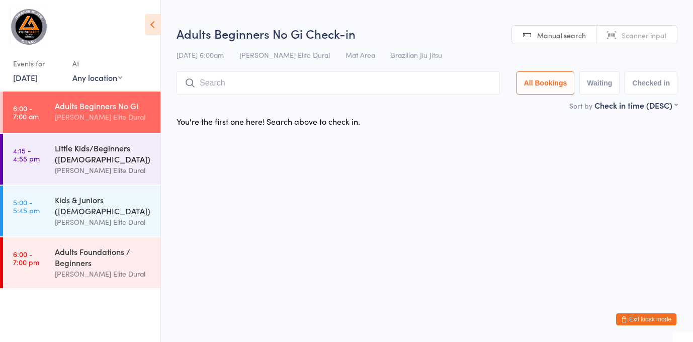
click at [62, 159] on div "Little Kids/Beginners ([DEMOGRAPHIC_DATA])" at bounding box center [103, 153] width 97 height 22
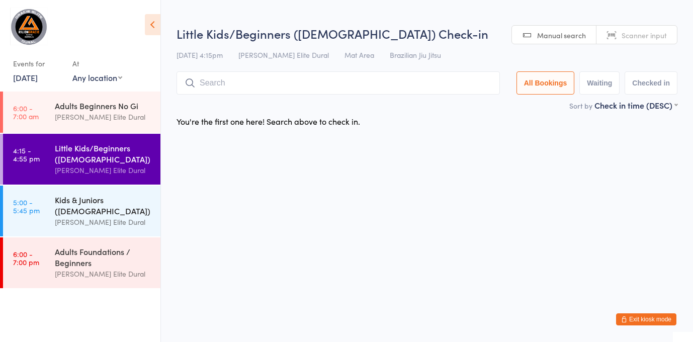
click at [64, 205] on div "Kids & Juniors ([DEMOGRAPHIC_DATA])" at bounding box center [103, 205] width 97 height 22
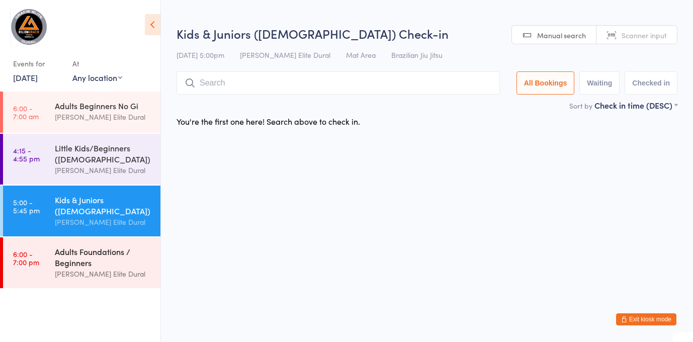
click at [66, 264] on div "Adults Foundations / Beginners" at bounding box center [103, 257] width 97 height 22
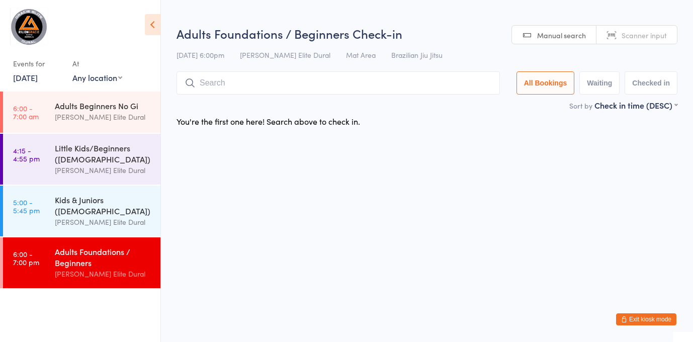
click at [31, 79] on link "[DATE]" at bounding box center [25, 77] width 25 height 11
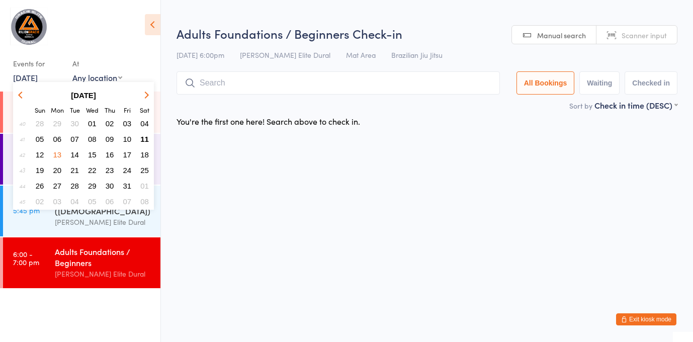
click at [72, 155] on span "14" at bounding box center [74, 154] width 9 height 9
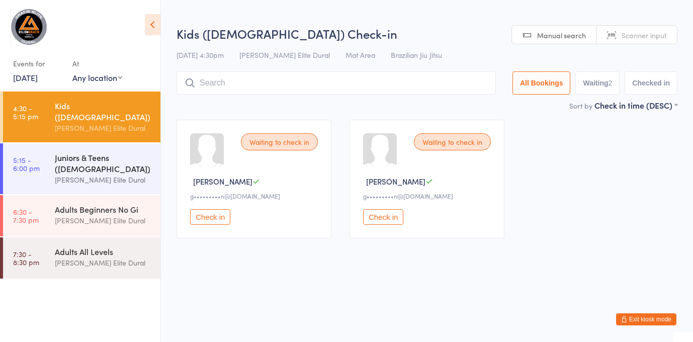
click at [89, 154] on div "Juniors & Teens ([DEMOGRAPHIC_DATA])" at bounding box center [103, 163] width 97 height 22
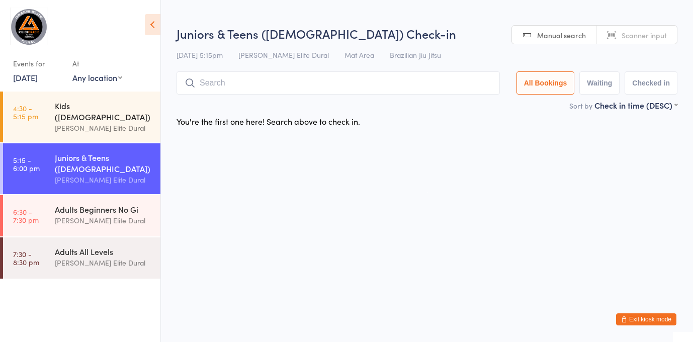
click at [74, 122] on div "[PERSON_NAME] Elite Dural" at bounding box center [103, 128] width 97 height 12
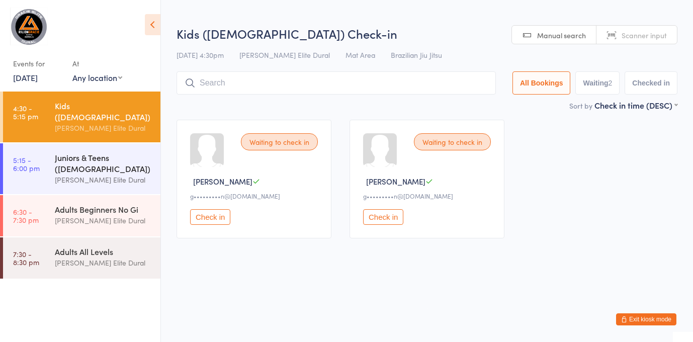
click at [68, 160] on div "Juniors & Teens ([DEMOGRAPHIC_DATA])" at bounding box center [103, 163] width 97 height 22
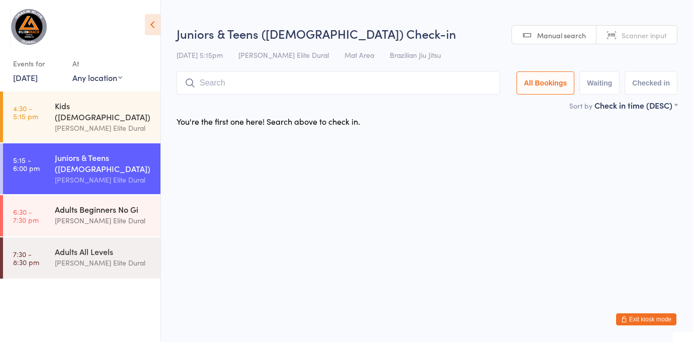
click at [65, 221] on div "Adults Beginners No Gi [PERSON_NAME] Elite Dural" at bounding box center [108, 215] width 106 height 40
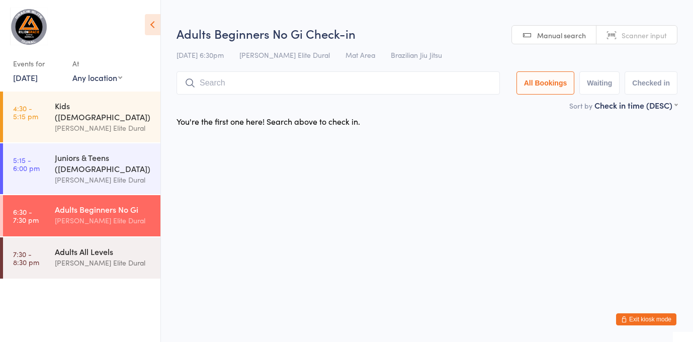
click at [66, 257] on div "[PERSON_NAME] Elite Dural" at bounding box center [103, 263] width 97 height 12
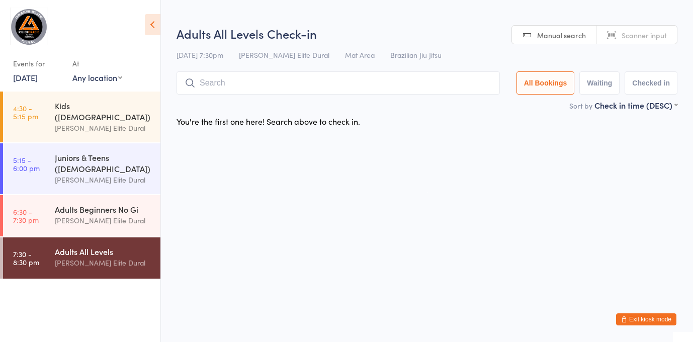
click at [35, 79] on link "[DATE]" at bounding box center [25, 77] width 25 height 11
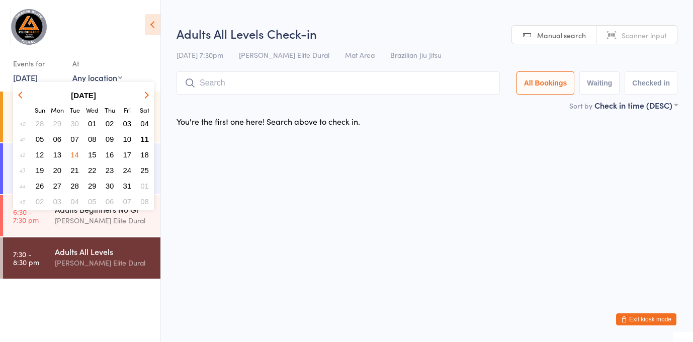
click at [89, 160] on button "15" at bounding box center [93, 155] width 16 height 14
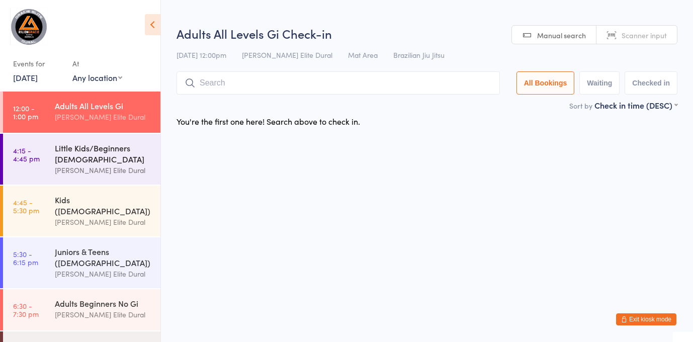
click at [62, 160] on div "Little Kids/Beginners [DEMOGRAPHIC_DATA]" at bounding box center [103, 153] width 97 height 22
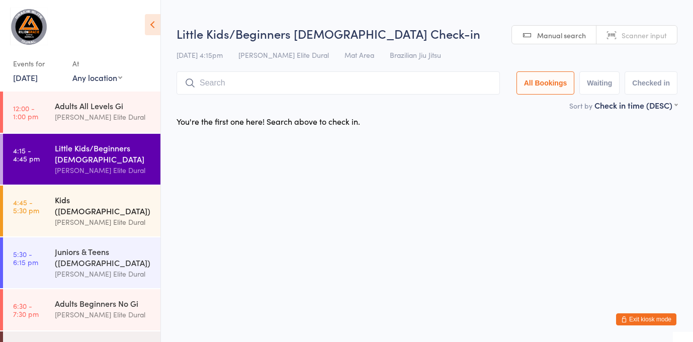
click at [62, 201] on div "Kids ([DEMOGRAPHIC_DATA])" at bounding box center [103, 205] width 97 height 22
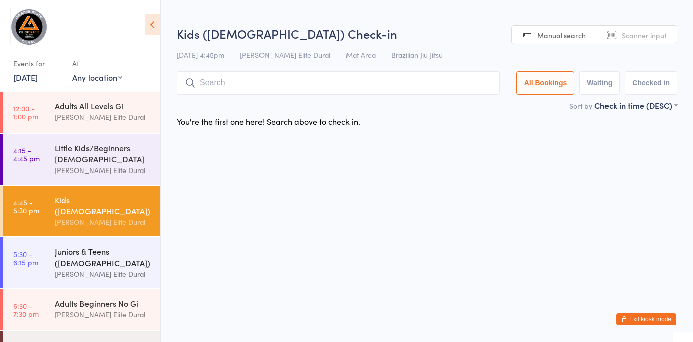
click at [67, 246] on div "Juniors & Teens ([DEMOGRAPHIC_DATA])" at bounding box center [103, 257] width 97 height 22
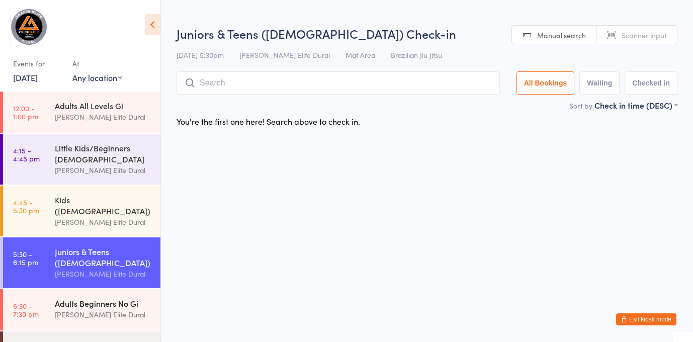
click at [75, 298] on div "Adults Beginners No Gi" at bounding box center [103, 303] width 97 height 11
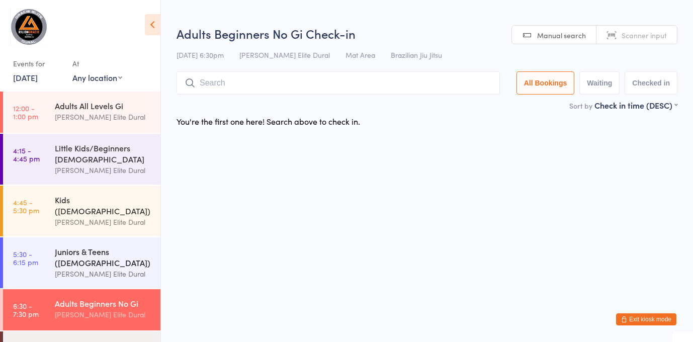
scroll to position [22, 0]
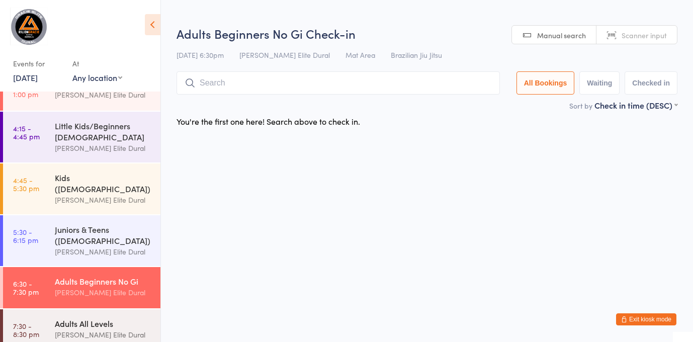
click at [73, 318] on div "Adults All Levels" at bounding box center [103, 323] width 97 height 11
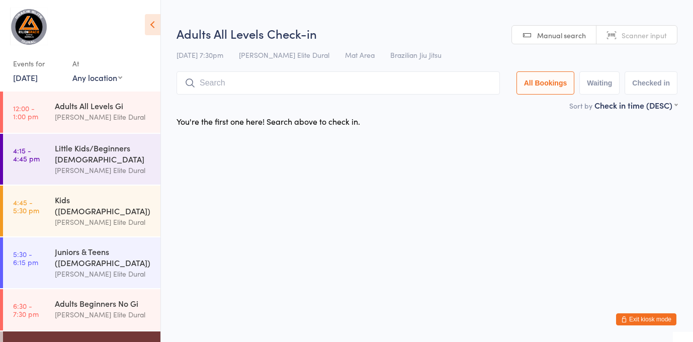
click at [25, 82] on link "[DATE]" at bounding box center [25, 77] width 25 height 11
